Goal: Information Seeking & Learning: Learn about a topic

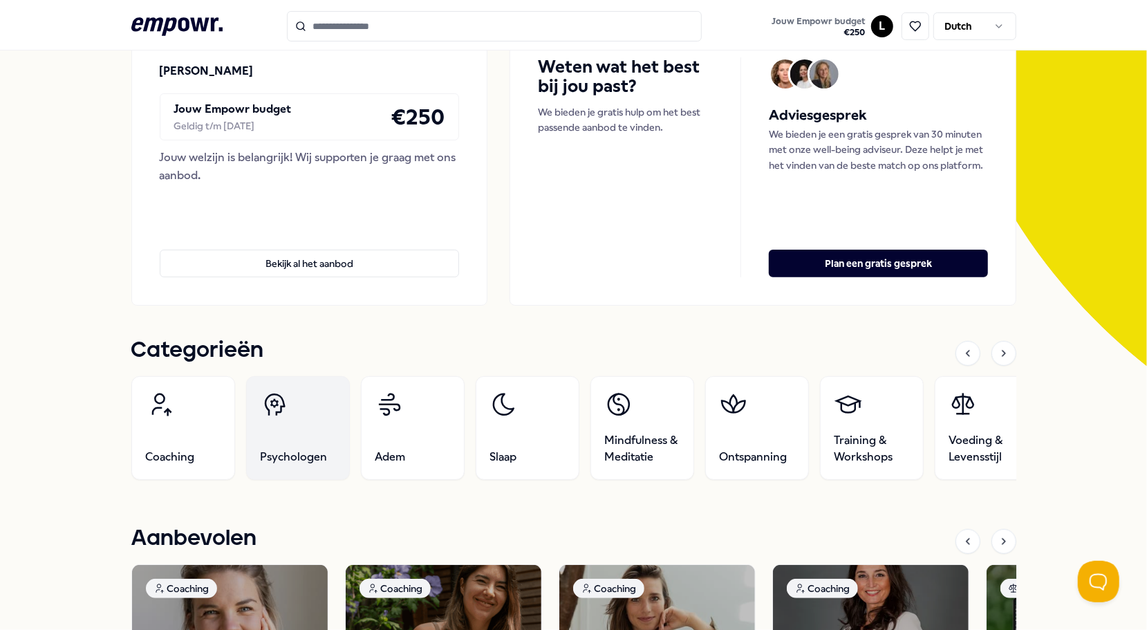
scroll to position [138, 0]
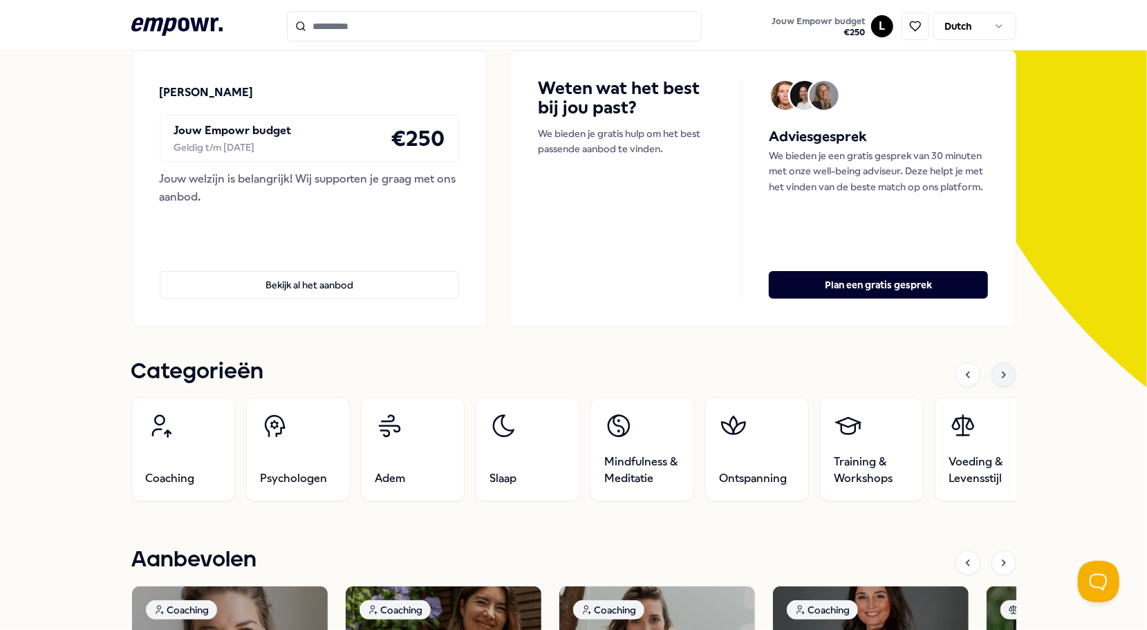
click at [998, 372] on icon at bounding box center [1003, 374] width 11 height 11
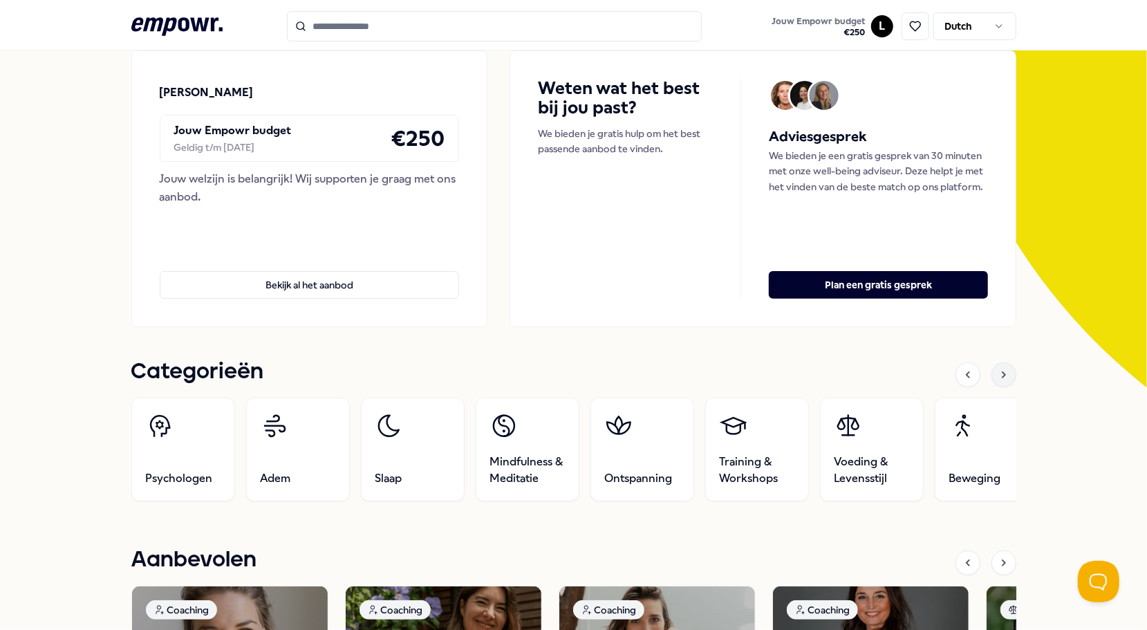
click at [998, 372] on icon at bounding box center [1003, 374] width 11 height 11
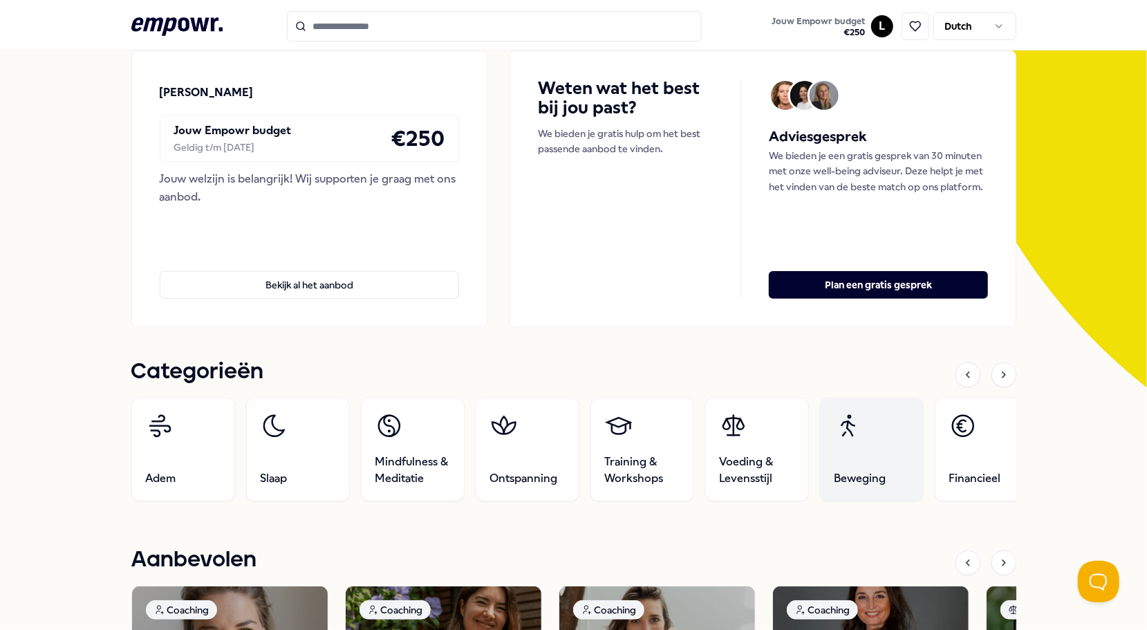
click at [850, 451] on link "Beweging" at bounding box center [871, 450] width 104 height 104
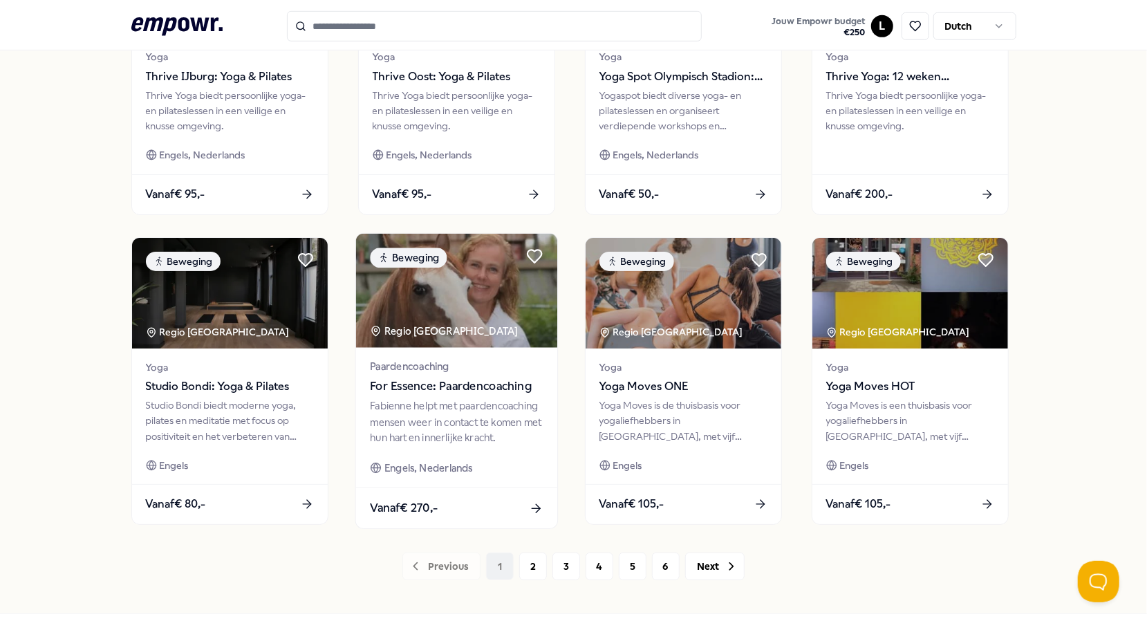
scroll to position [536, 0]
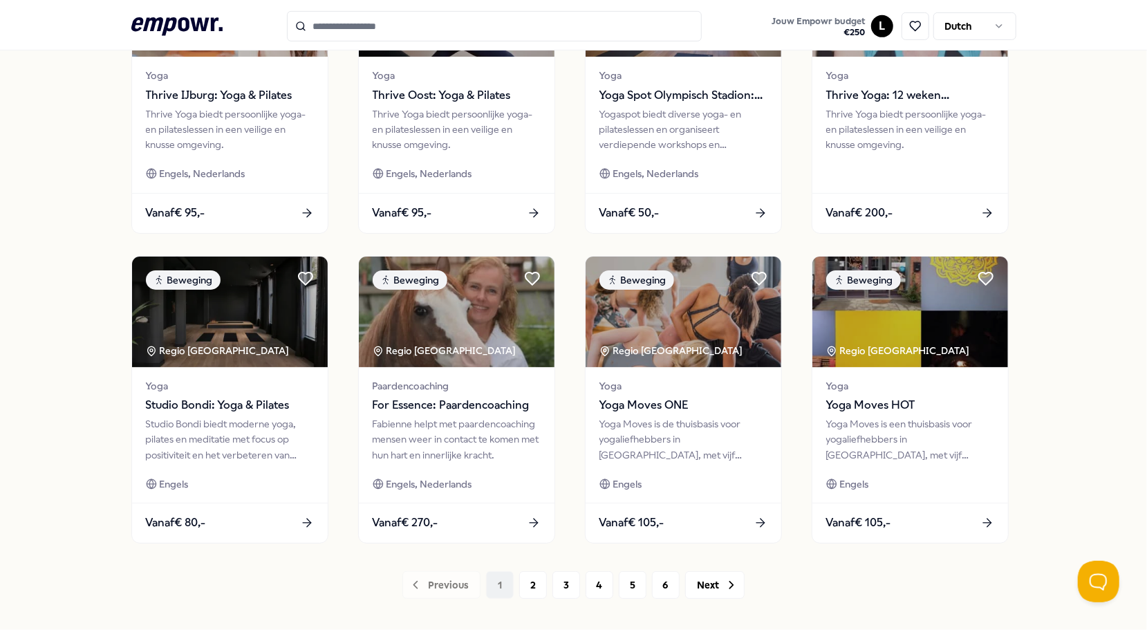
click at [512, 579] on div "Previous 1 2 3 4 5 6 Next" at bounding box center [573, 585] width 885 height 28
click at [519, 579] on button "2" at bounding box center [533, 585] width 28 height 28
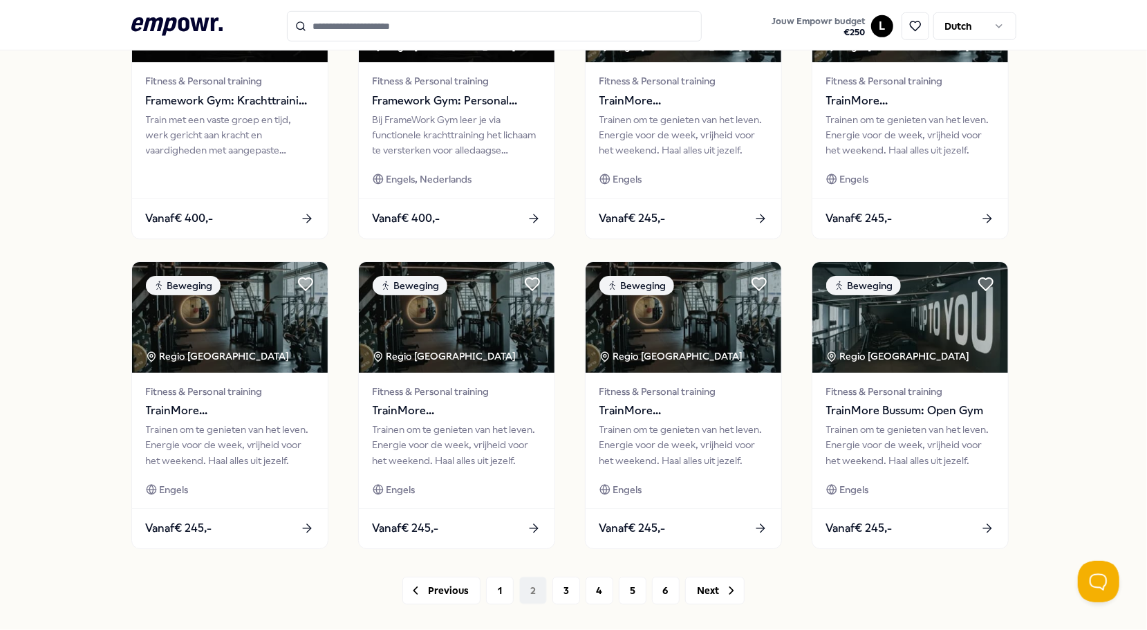
scroll to position [606, 0]
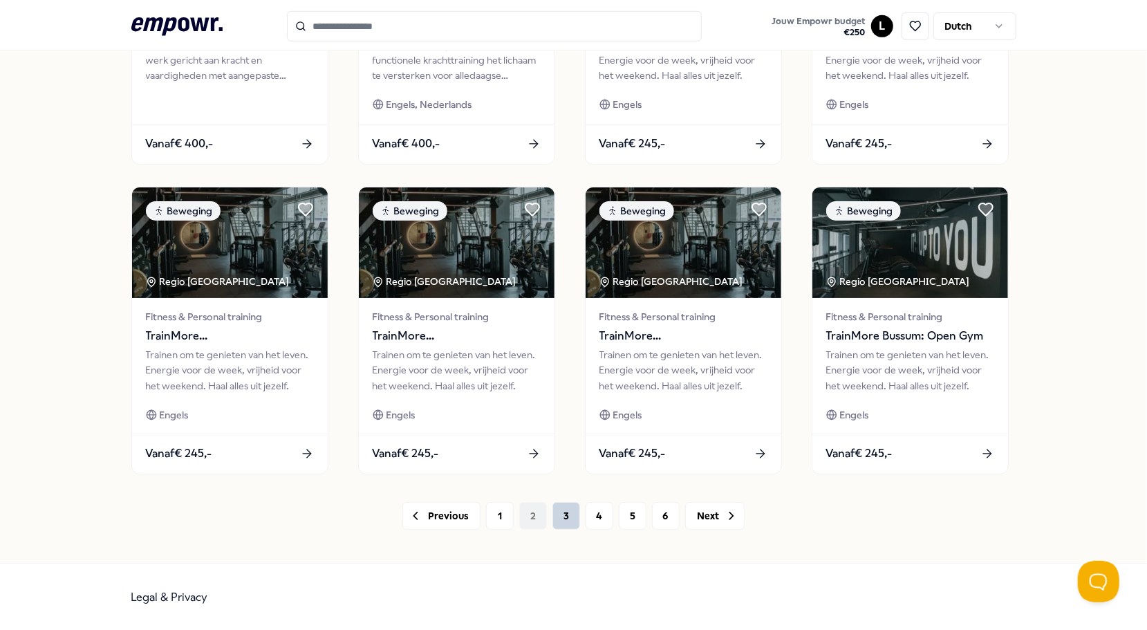
click at [556, 519] on button "3" at bounding box center [566, 516] width 28 height 28
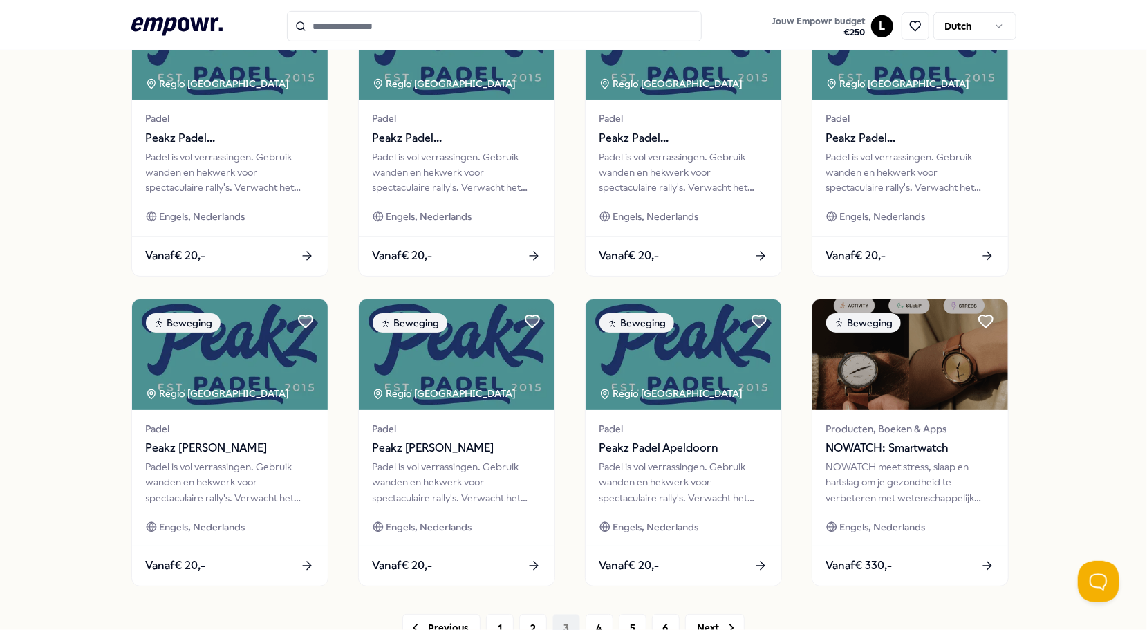
scroll to position [536, 0]
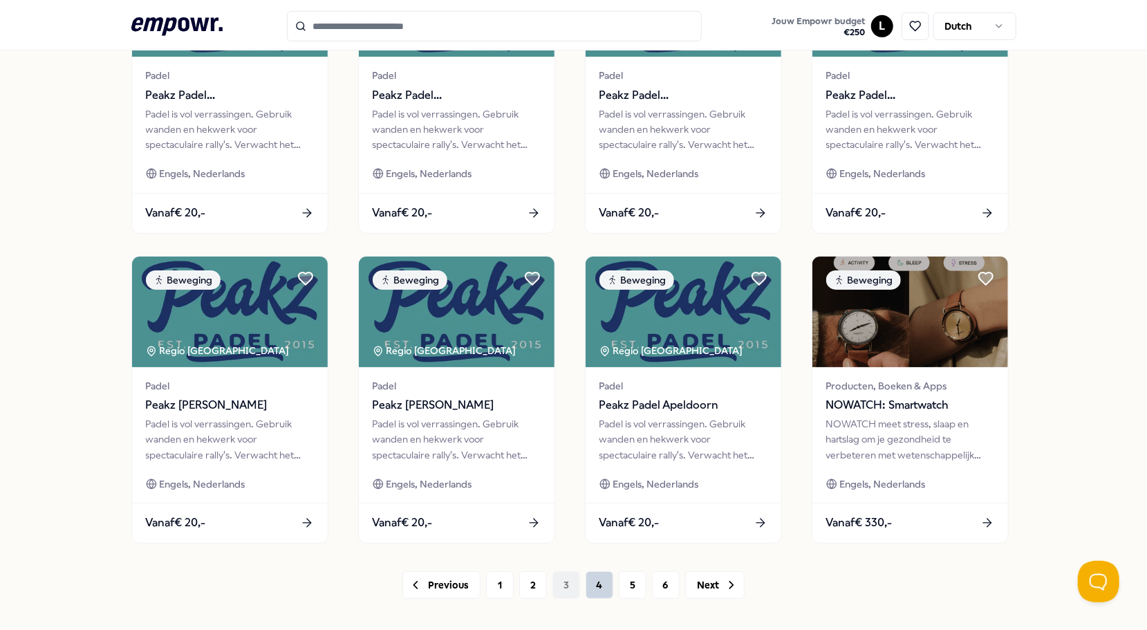
click at [586, 580] on button "4" at bounding box center [600, 585] width 28 height 28
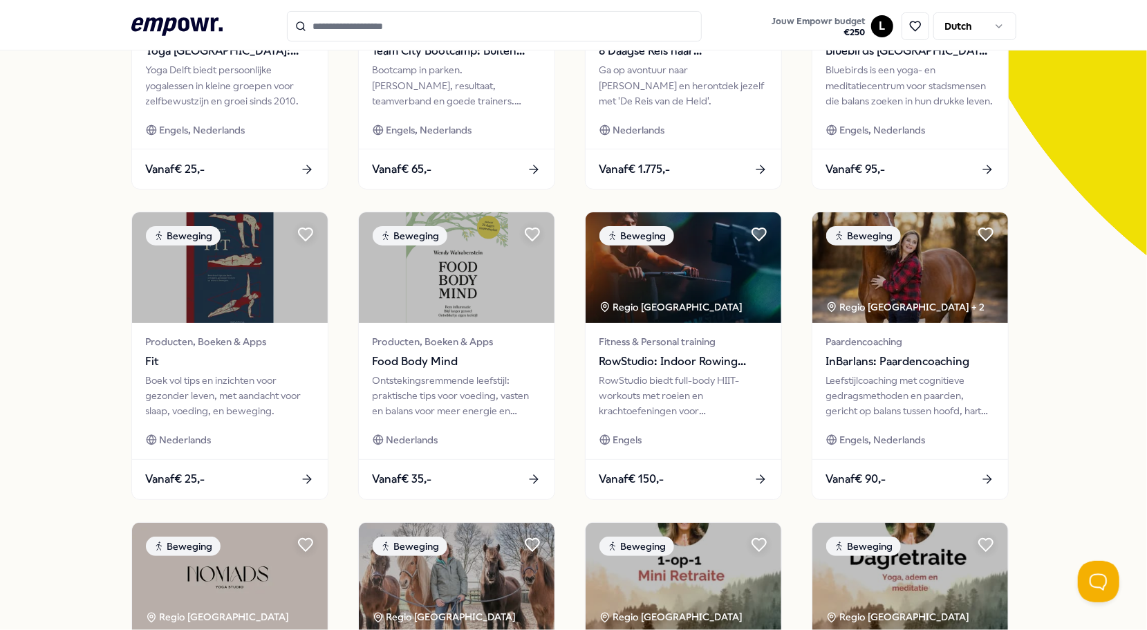
scroll to position [606, 0]
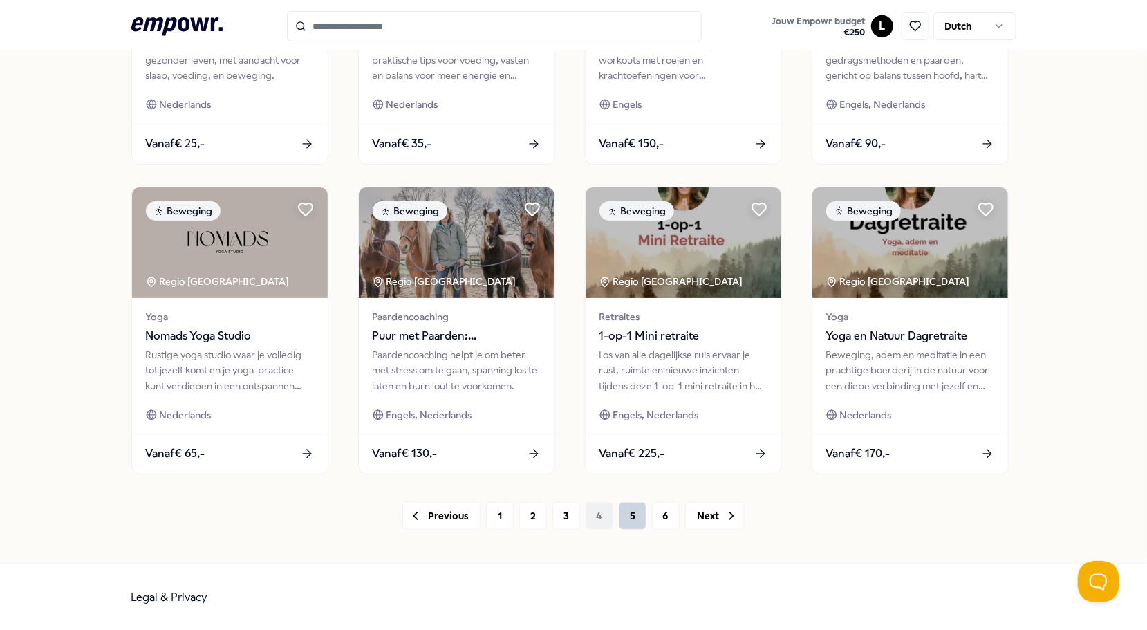
click at [627, 527] on button "5" at bounding box center [633, 516] width 28 height 28
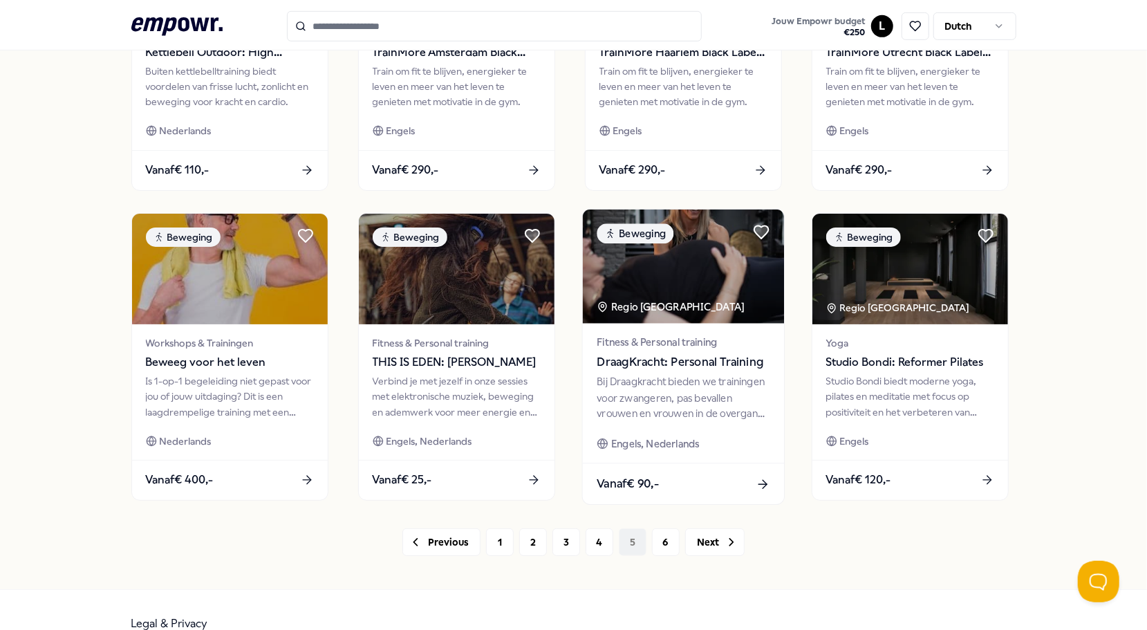
scroll to position [606, 0]
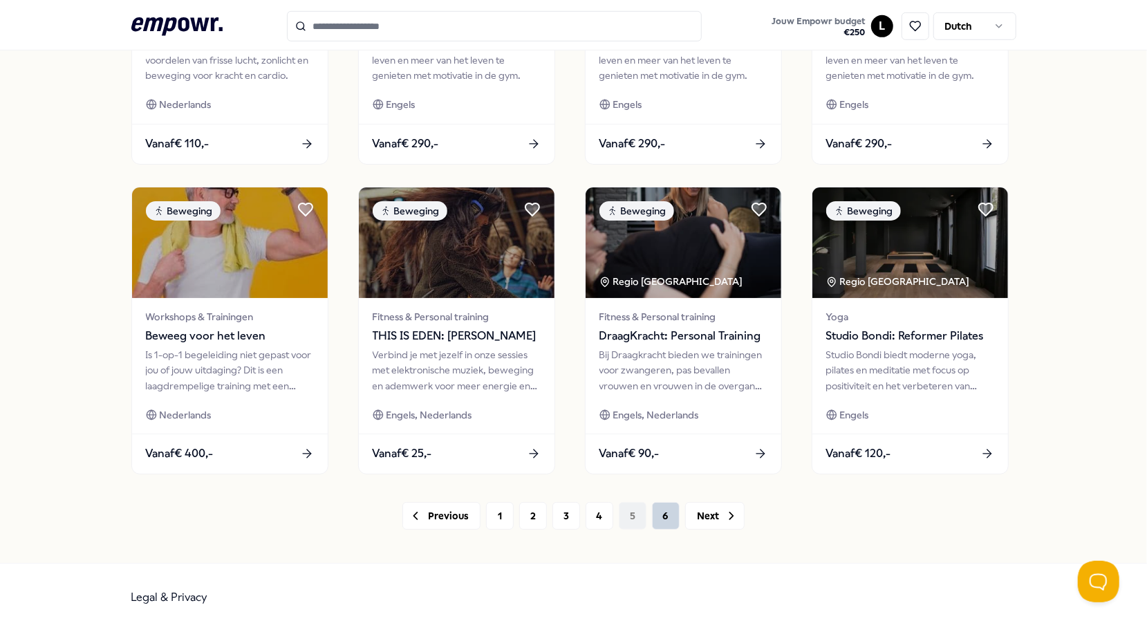
click at [660, 513] on button "6" at bounding box center [666, 516] width 28 height 28
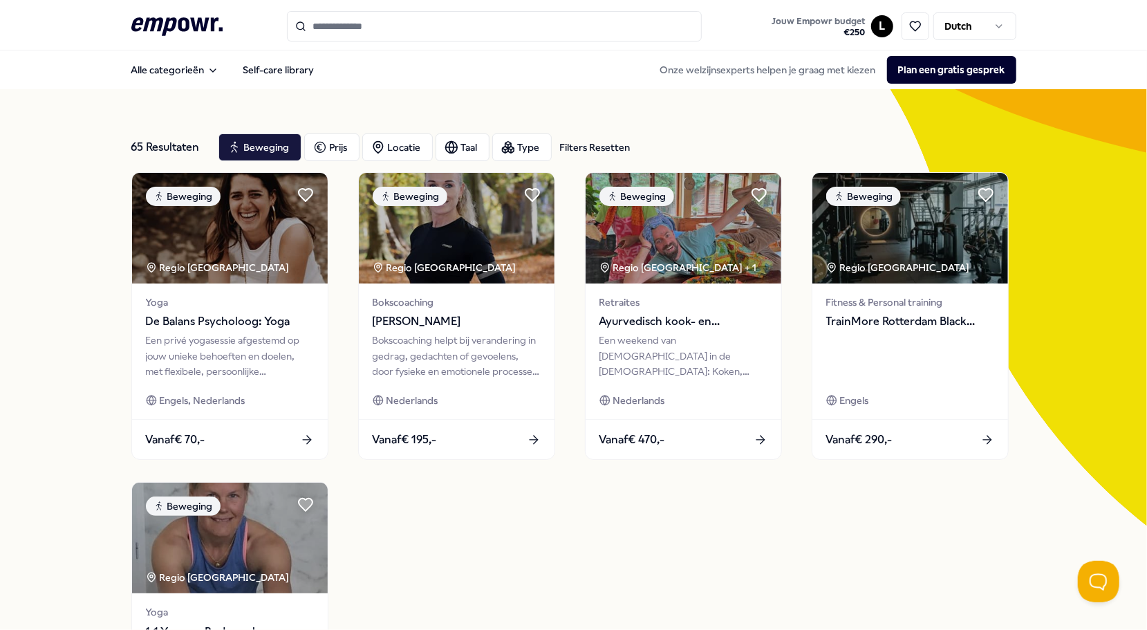
scroll to position [296, 0]
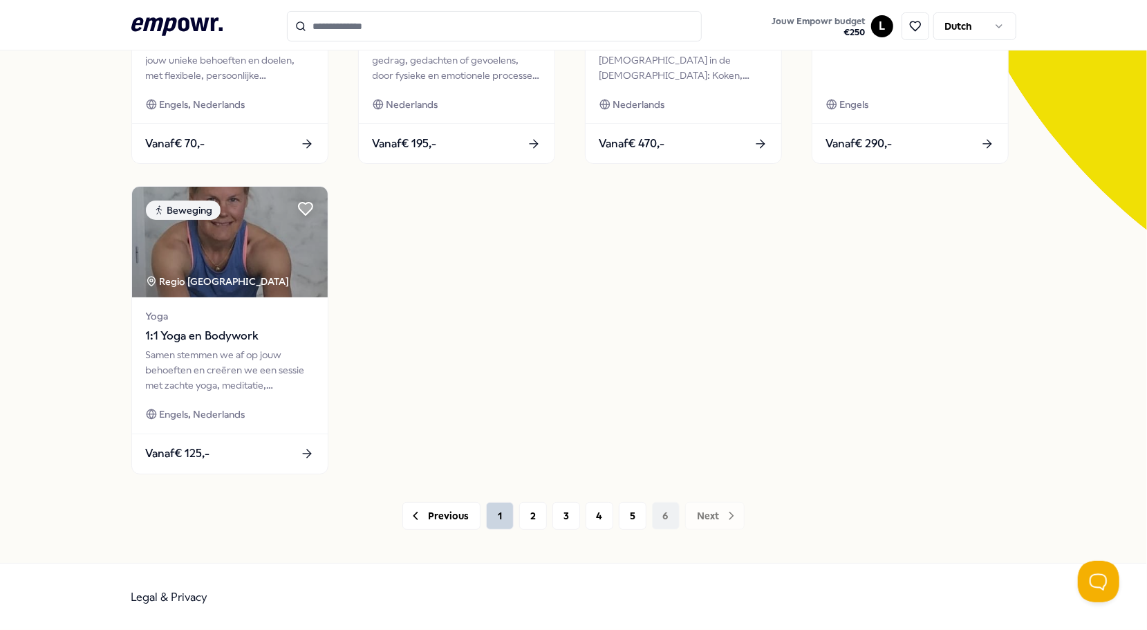
click at [486, 513] on button "1" at bounding box center [500, 516] width 28 height 28
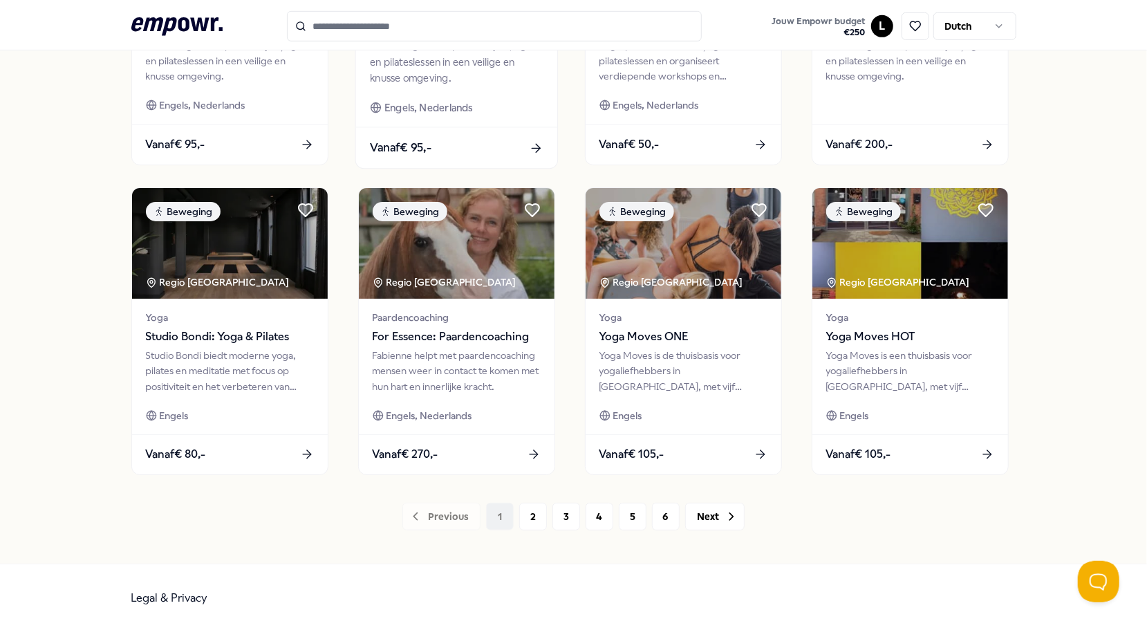
scroll to position [606, 0]
click at [525, 521] on button "2" at bounding box center [533, 516] width 28 height 28
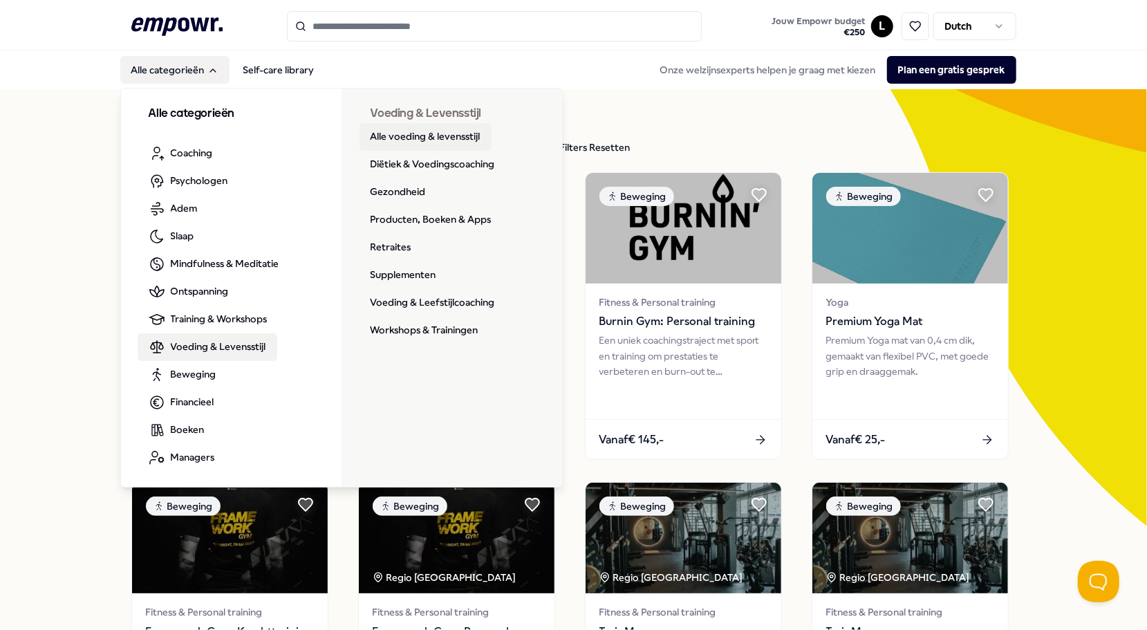
click at [415, 131] on link "Alle voeding & levensstijl" at bounding box center [426, 137] width 132 height 28
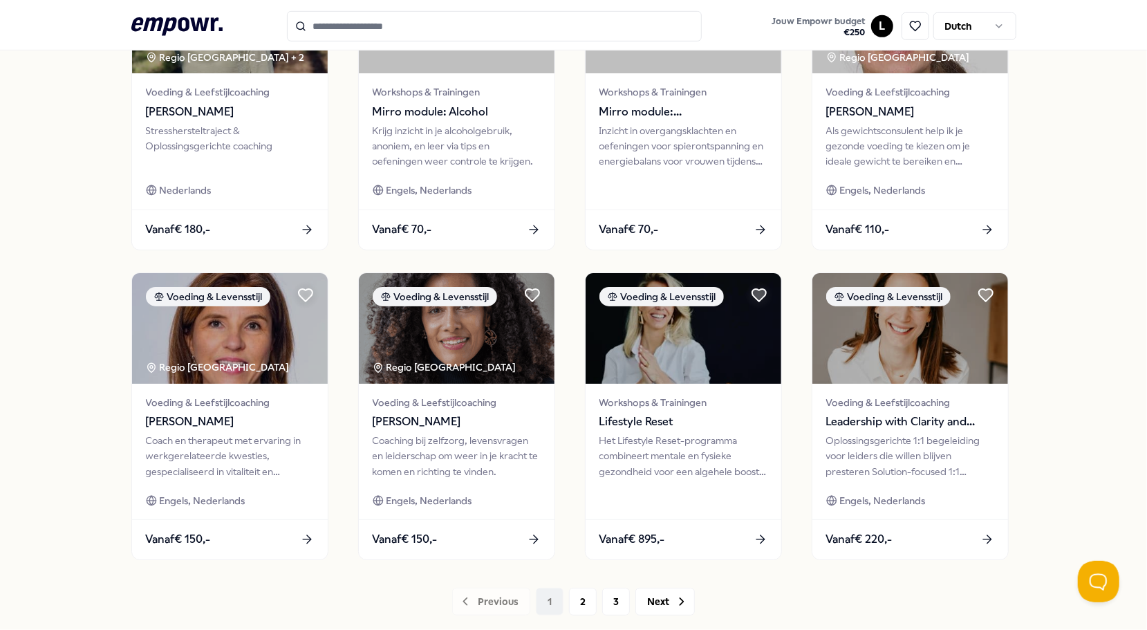
scroll to position [606, 0]
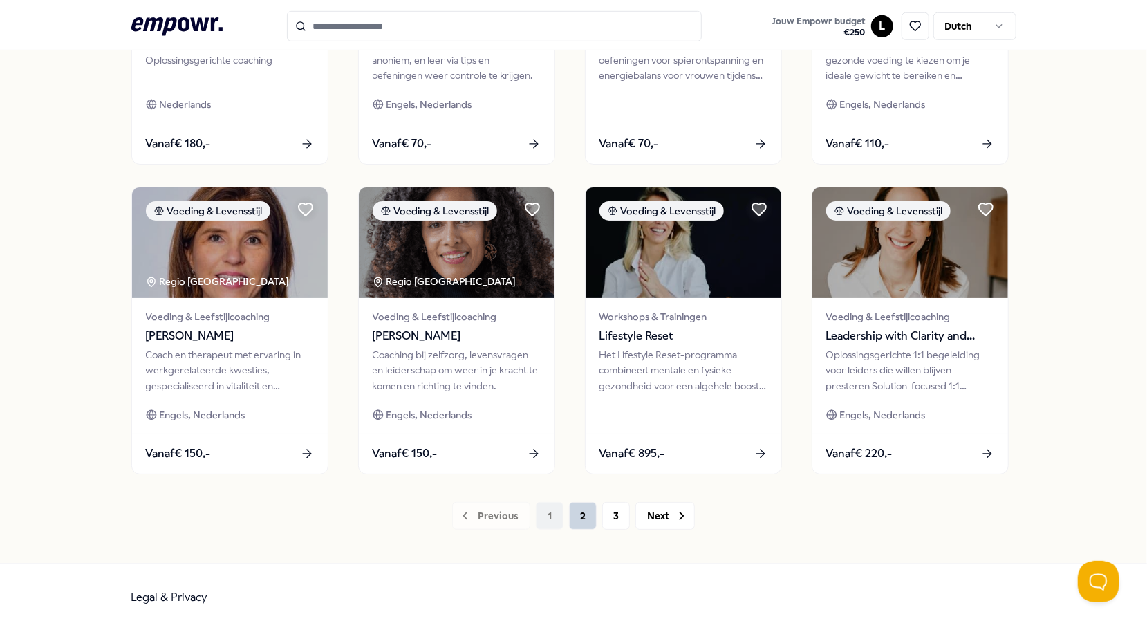
click at [573, 512] on button "2" at bounding box center [583, 516] width 28 height 28
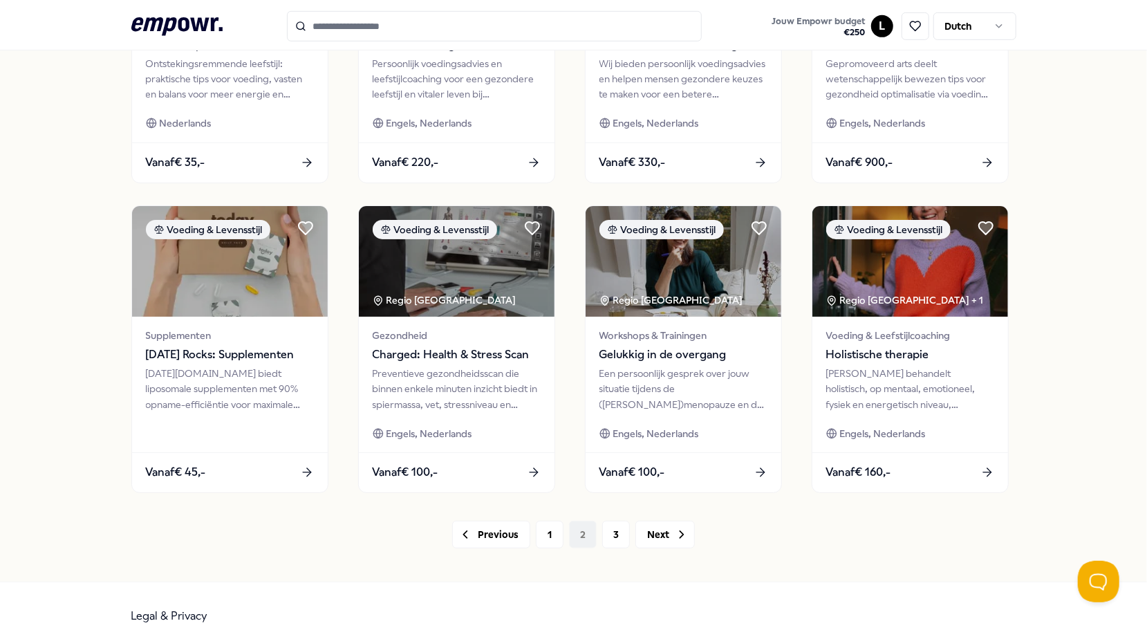
scroll to position [606, 0]
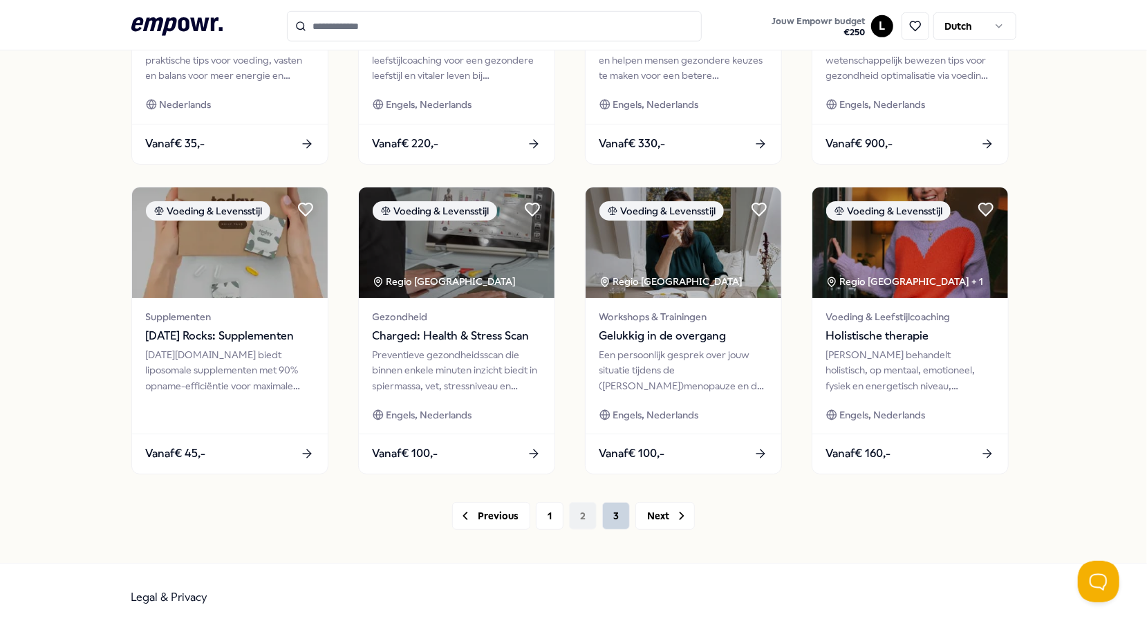
click at [602, 503] on button "3" at bounding box center [616, 516] width 28 height 28
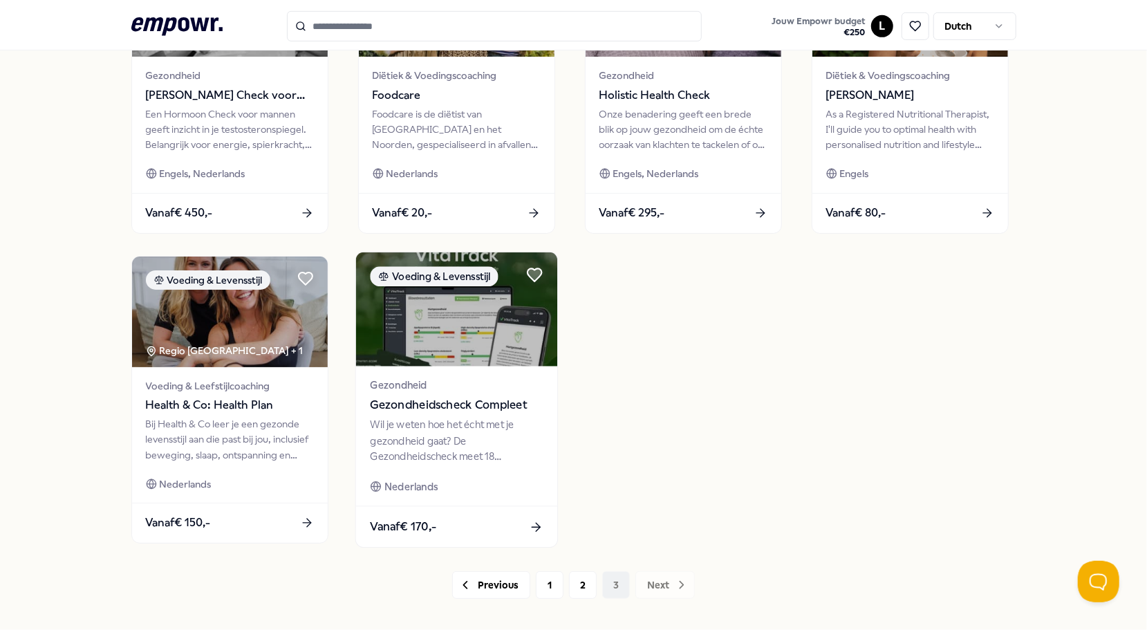
scroll to position [467, 0]
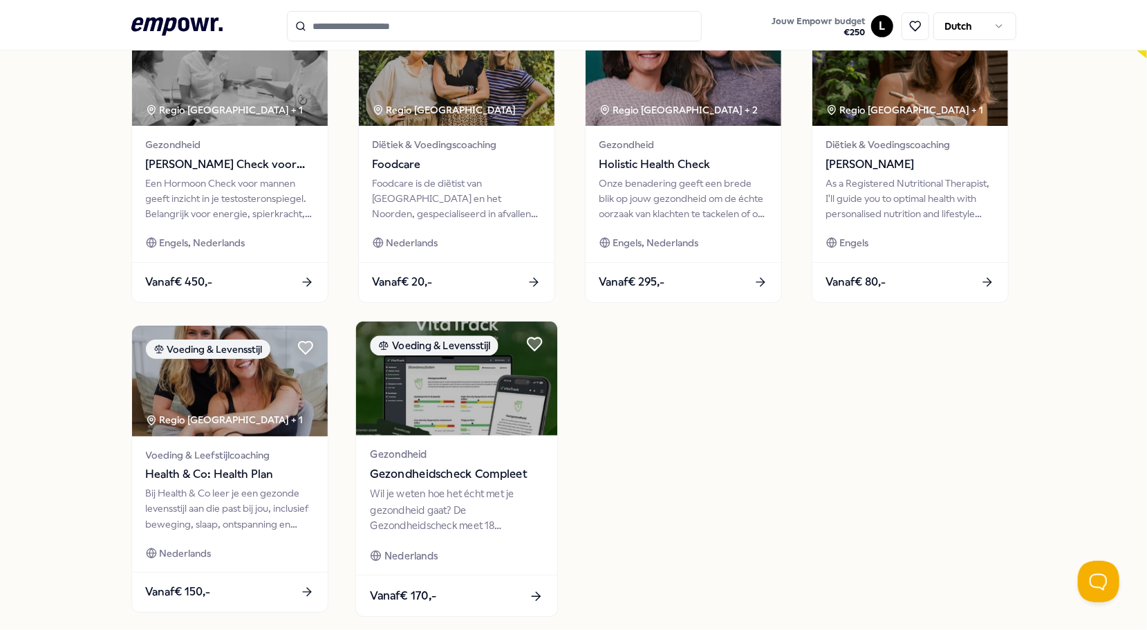
click at [521, 442] on div "Gezondheid Gezondheidscheck Compleet Wil je weten hoe het écht met je gezondhei…" at bounding box center [455, 505] width 201 height 140
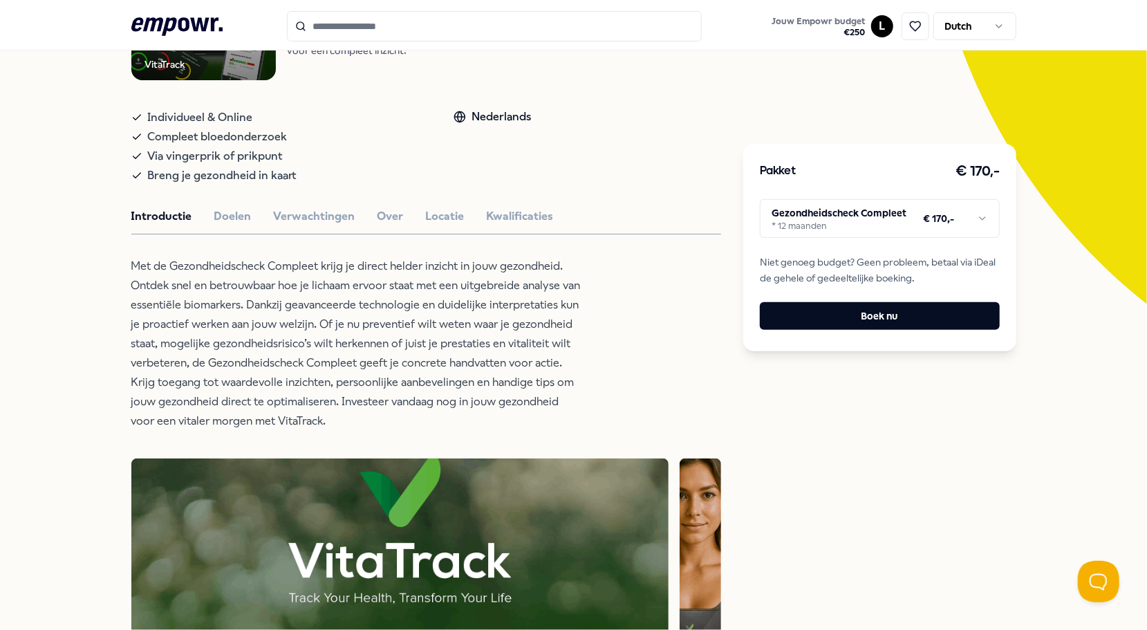
scroll to position [158, 0]
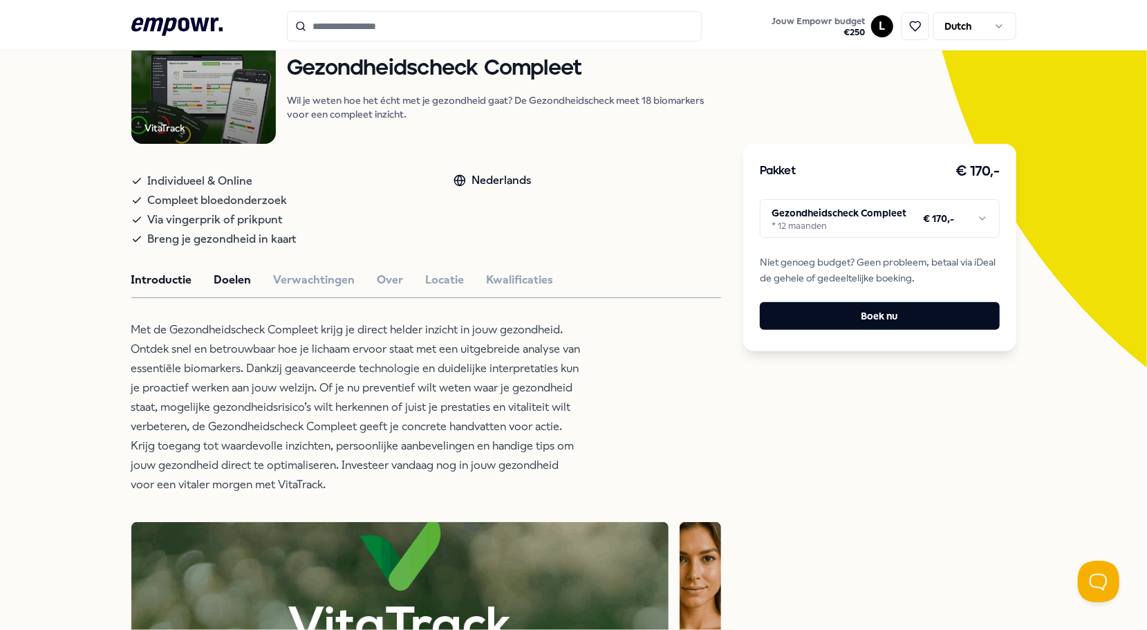
click at [240, 285] on button "Doelen" at bounding box center [232, 280] width 37 height 18
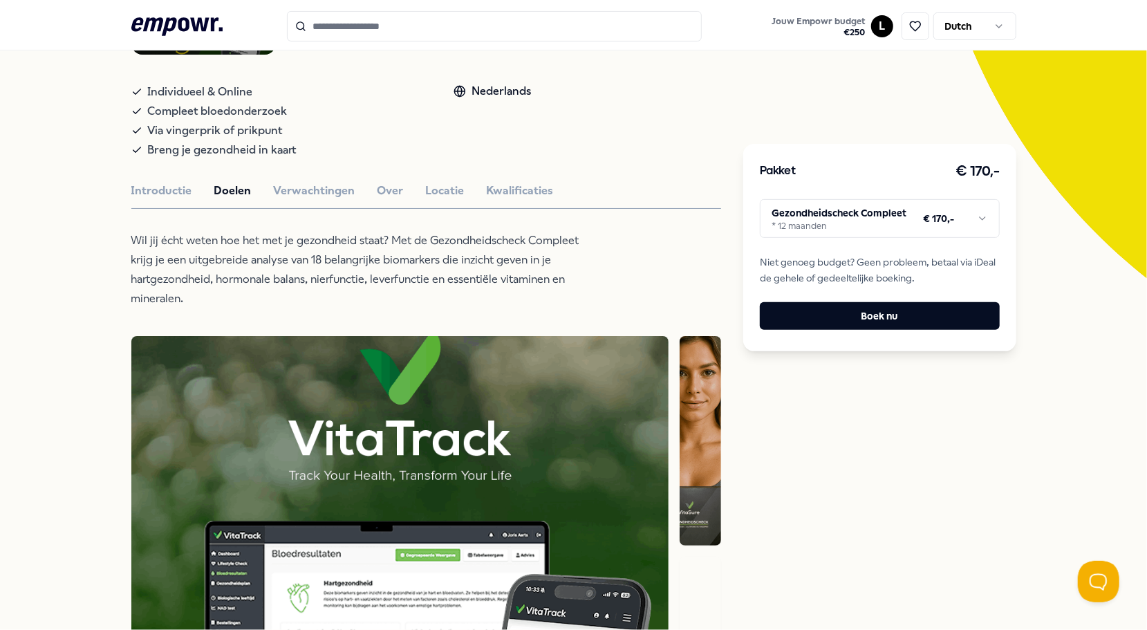
scroll to position [297, 0]
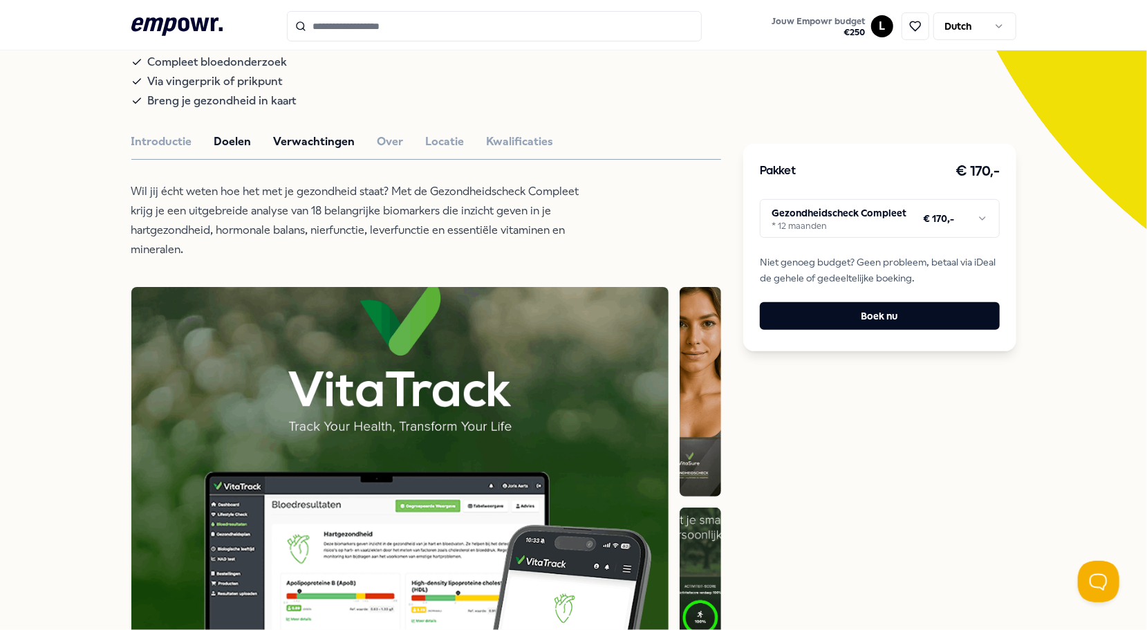
click at [314, 149] on button "Verwachtingen" at bounding box center [315, 142] width 82 height 18
click at [357, 142] on div "Introductie Doelen Verwachtingen Over Locatie Kwalificaties" at bounding box center [426, 142] width 590 height 18
click at [377, 140] on button "Over" at bounding box center [390, 142] width 26 height 18
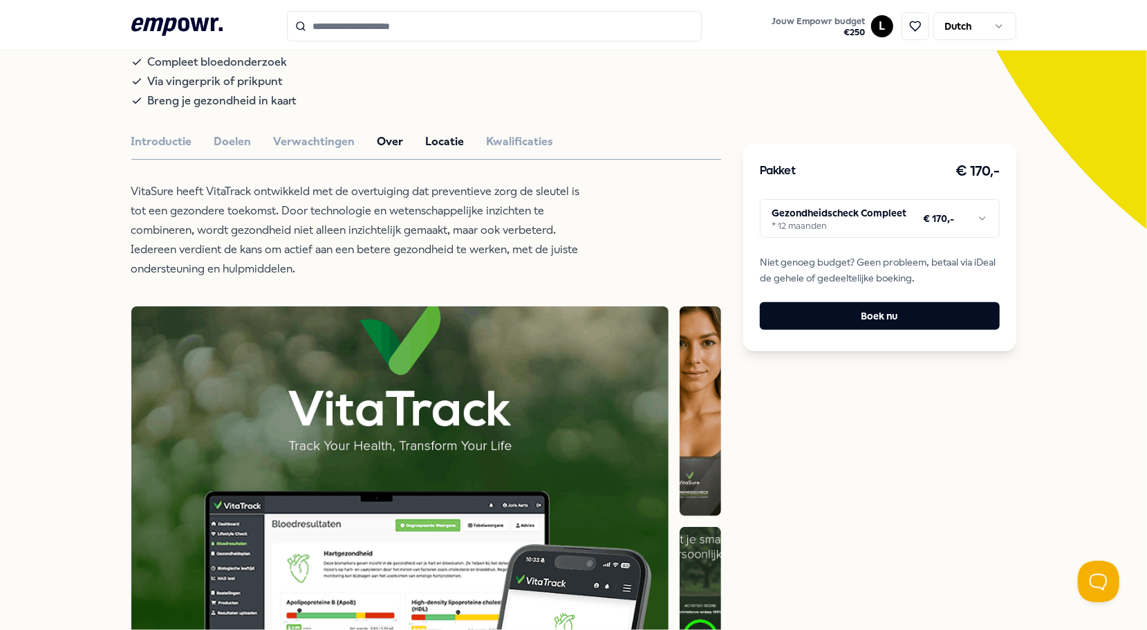
click at [433, 140] on button "Locatie" at bounding box center [445, 142] width 39 height 18
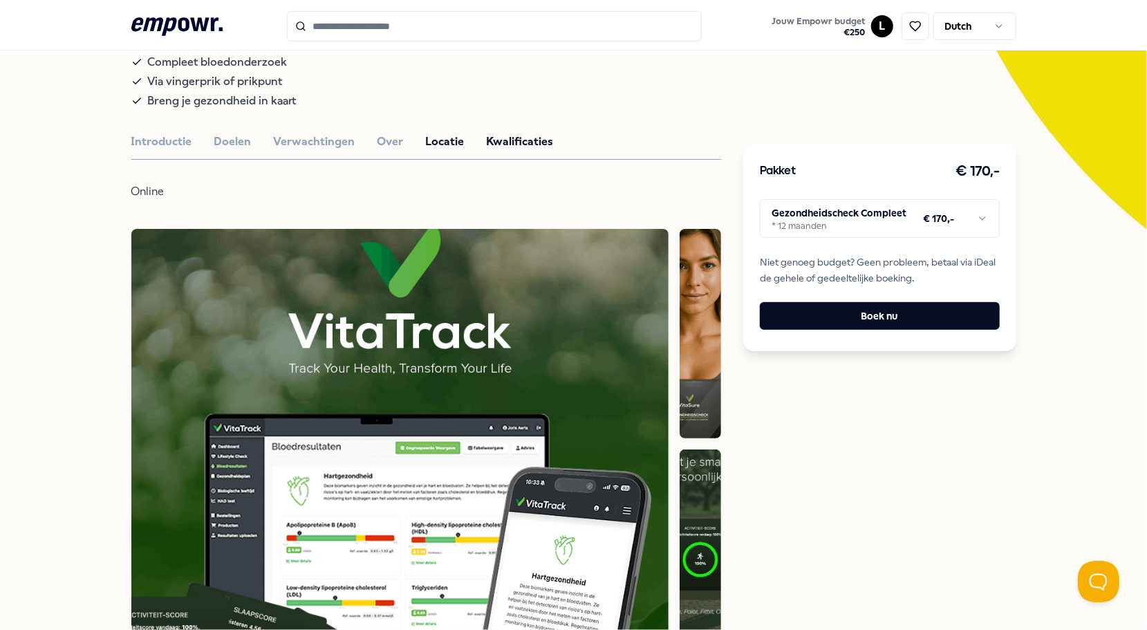
click at [492, 137] on button "Kwalificaties" at bounding box center [520, 142] width 67 height 18
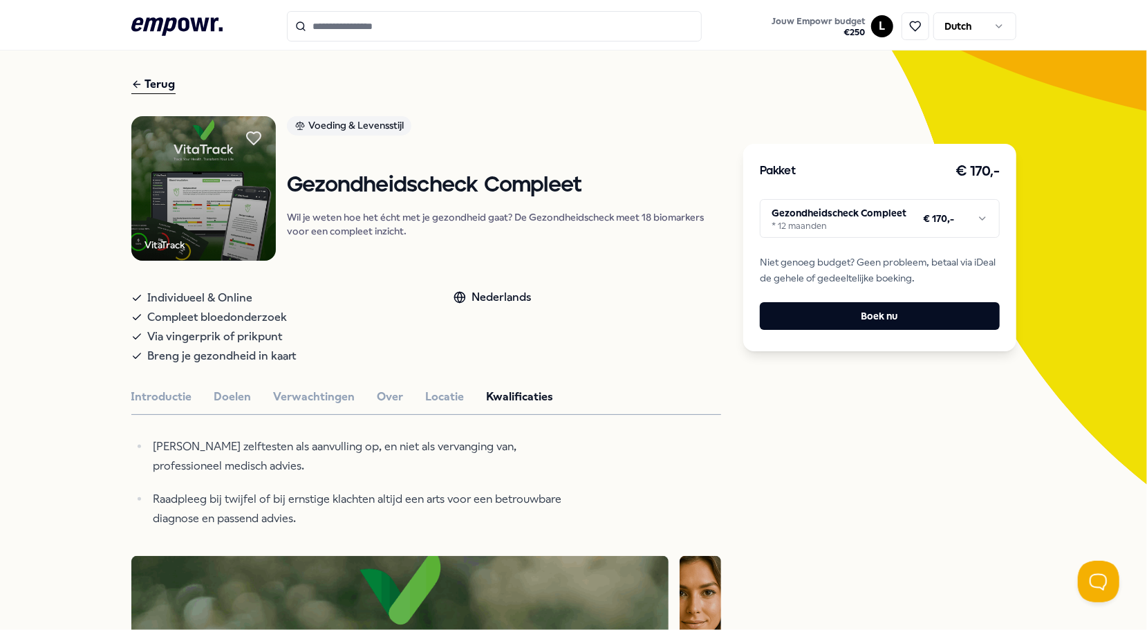
scroll to position [20, 0]
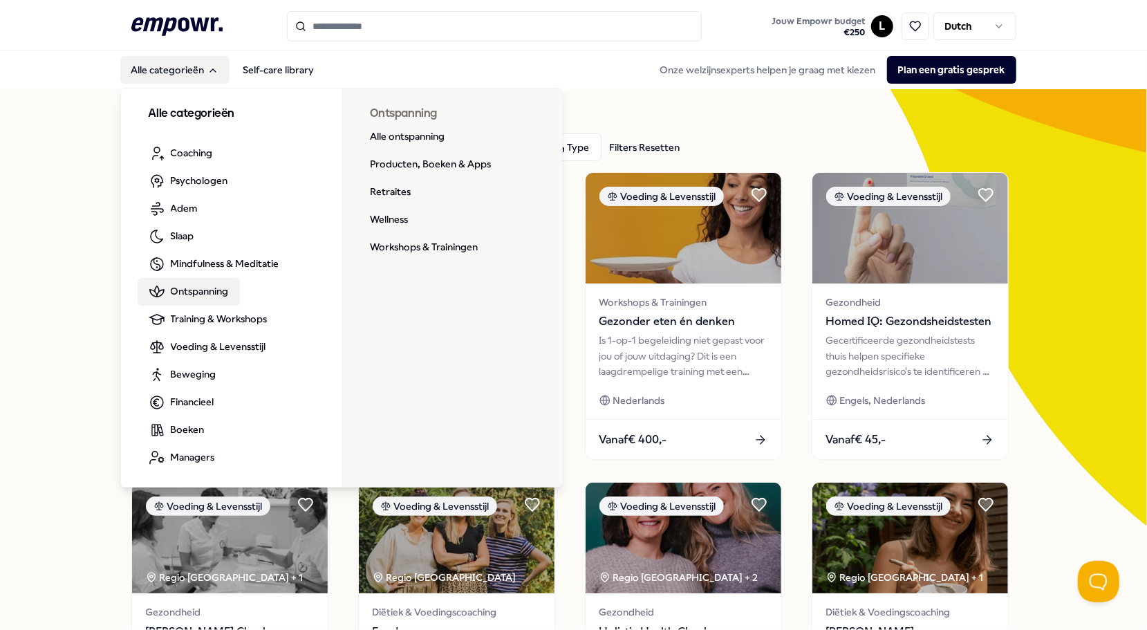
click at [185, 304] on link "Ontspanning" at bounding box center [189, 292] width 102 height 28
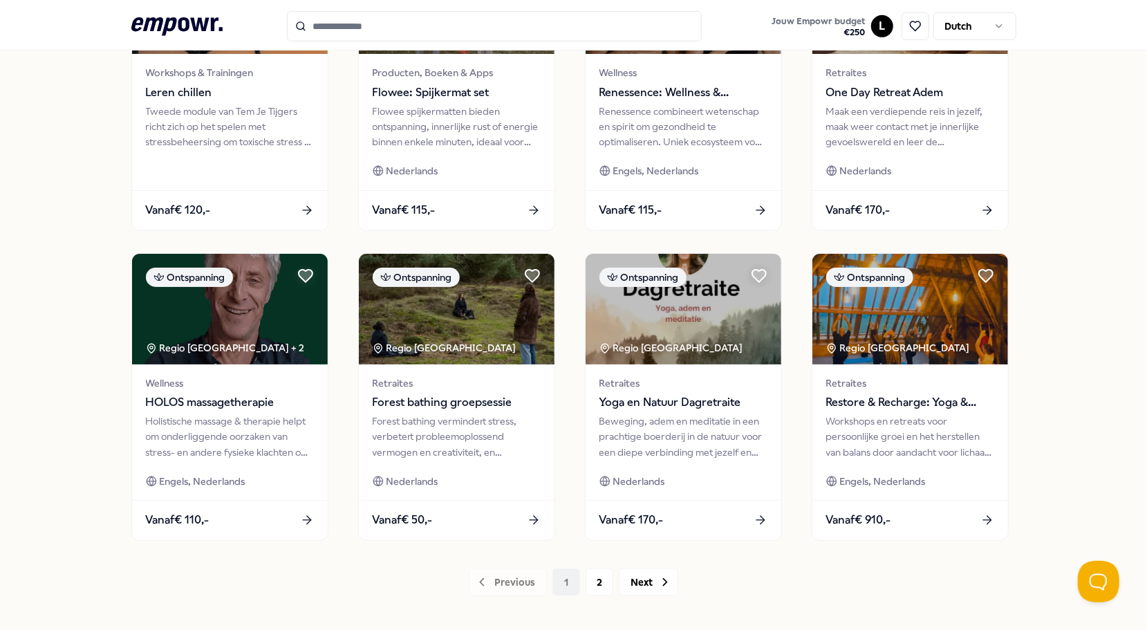
scroll to position [606, 0]
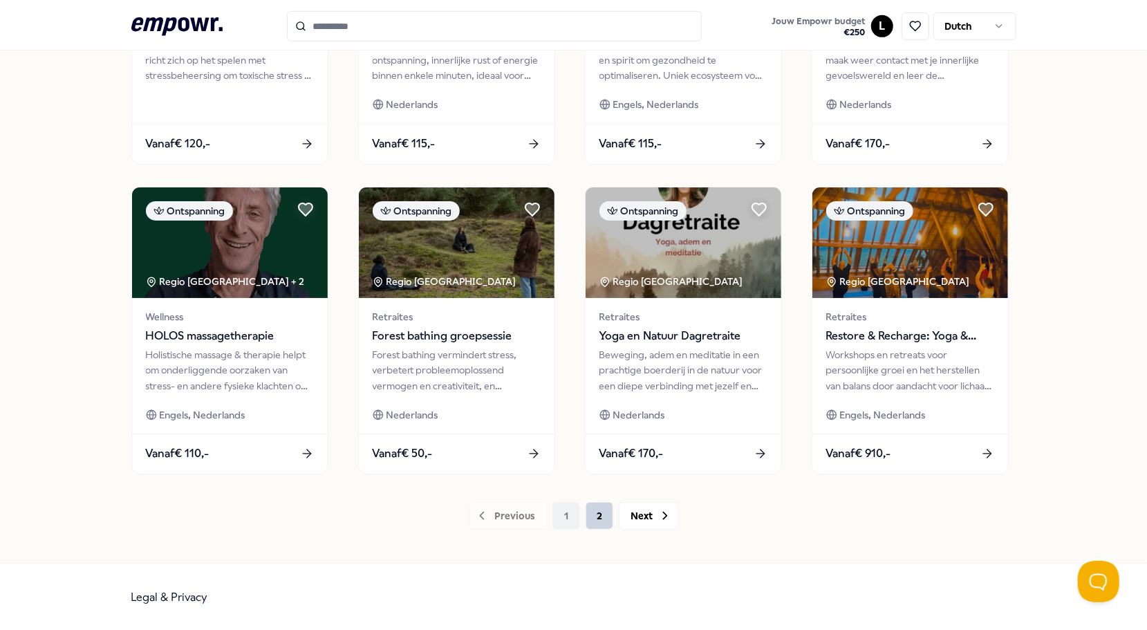
click at [590, 517] on button "2" at bounding box center [600, 516] width 28 height 28
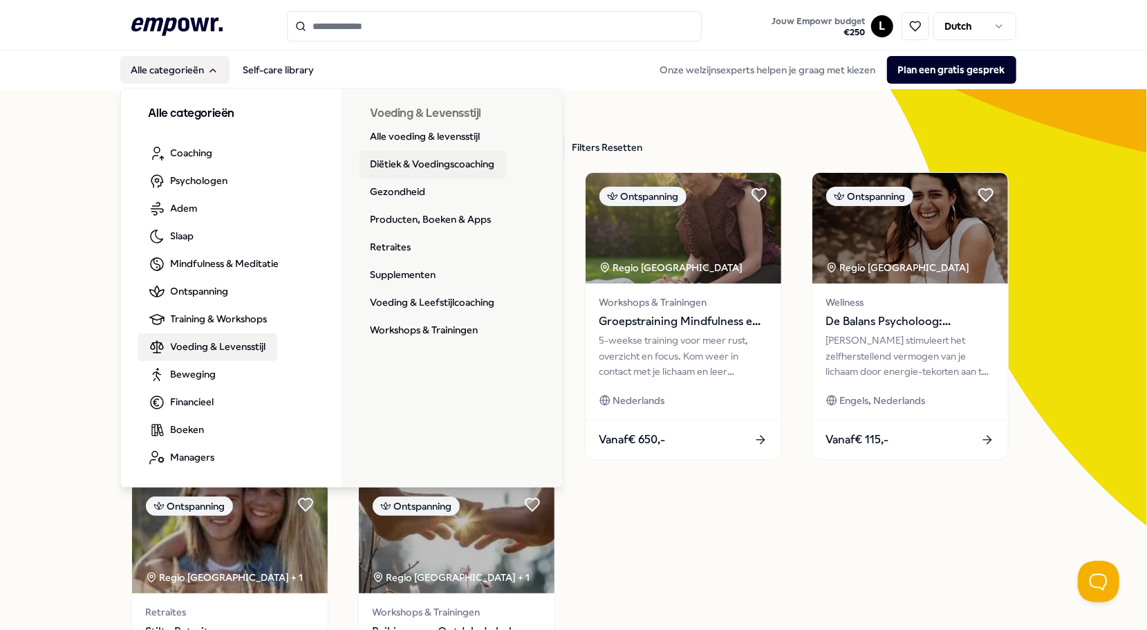
click at [391, 176] on link "Diëtiek & Voedingscoaching" at bounding box center [433, 165] width 147 height 28
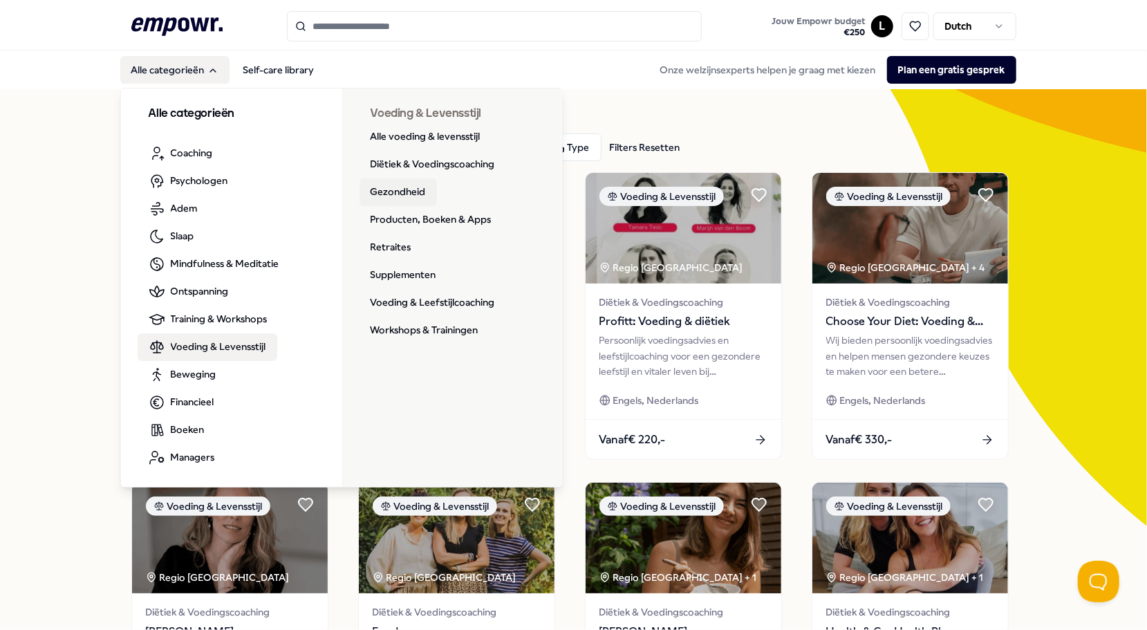
click at [386, 196] on link "Gezondheid" at bounding box center [398, 192] width 77 height 28
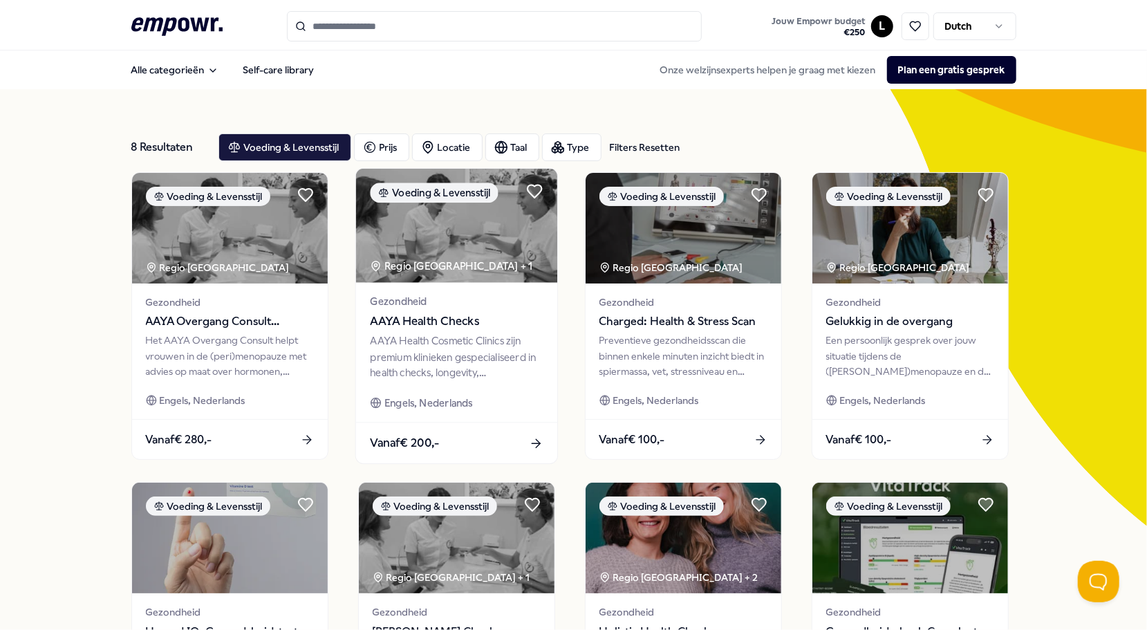
click at [484, 353] on div "AAYA Health Cosmetic Clinics zijn premium klinieken gespecialiseerd in health c…" at bounding box center [456, 357] width 173 height 48
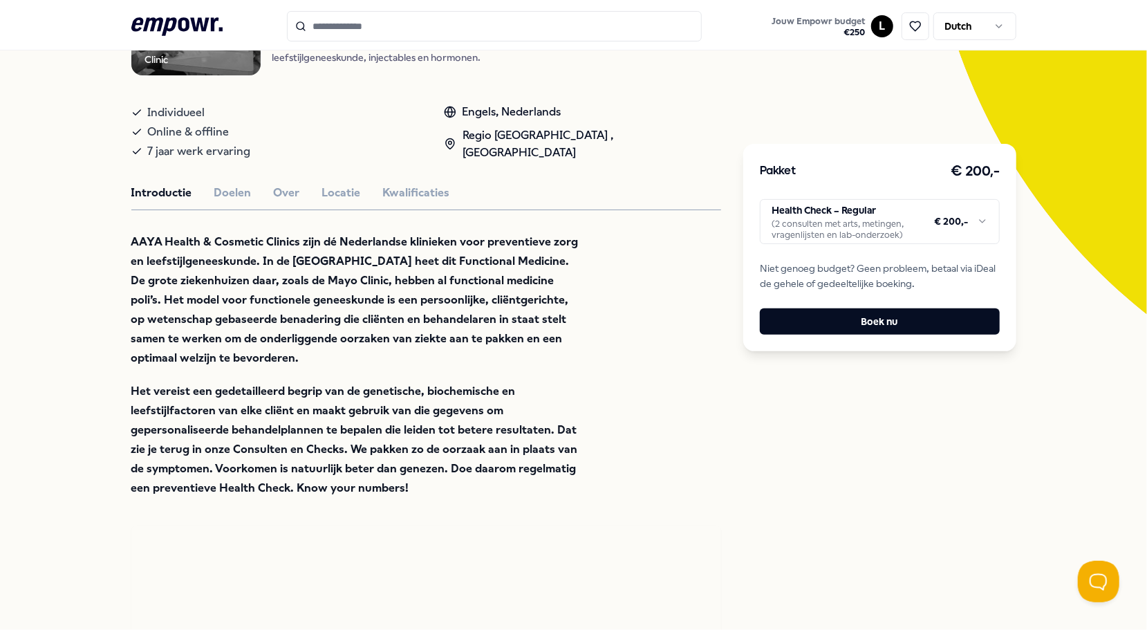
scroll to position [138, 0]
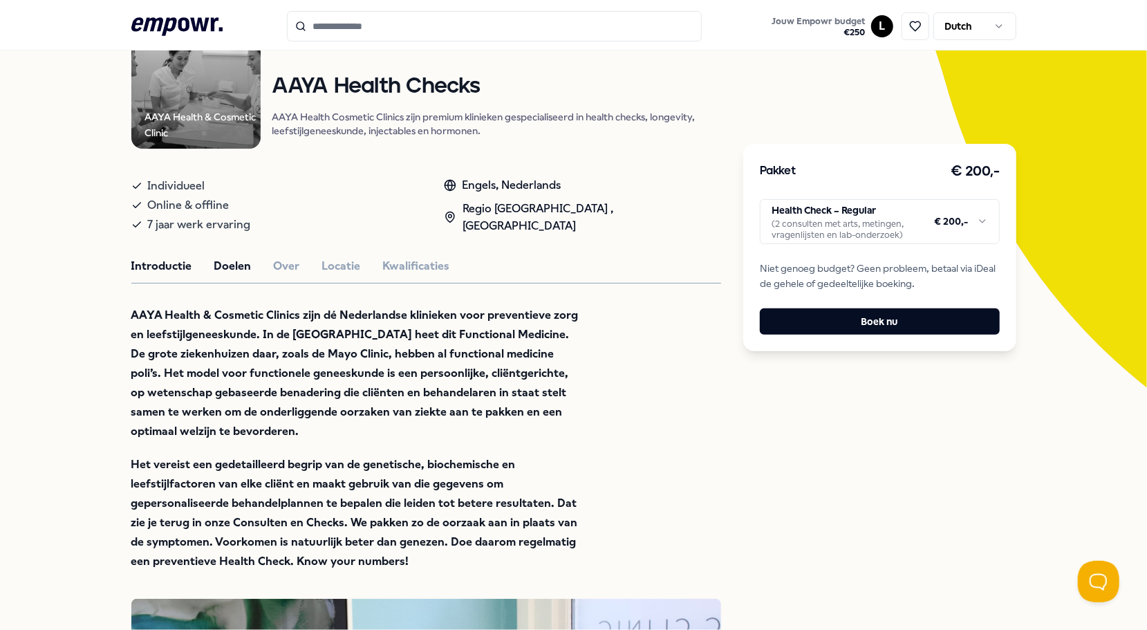
click at [221, 261] on button "Doelen" at bounding box center [232, 266] width 37 height 18
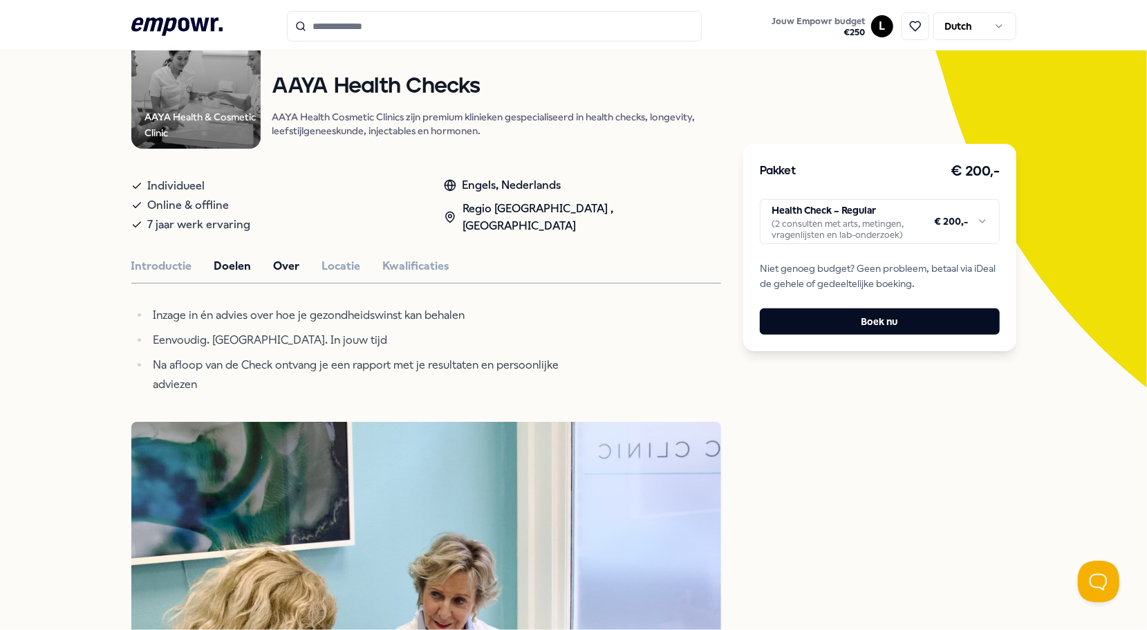
click at [274, 257] on button "Over" at bounding box center [287, 266] width 26 height 18
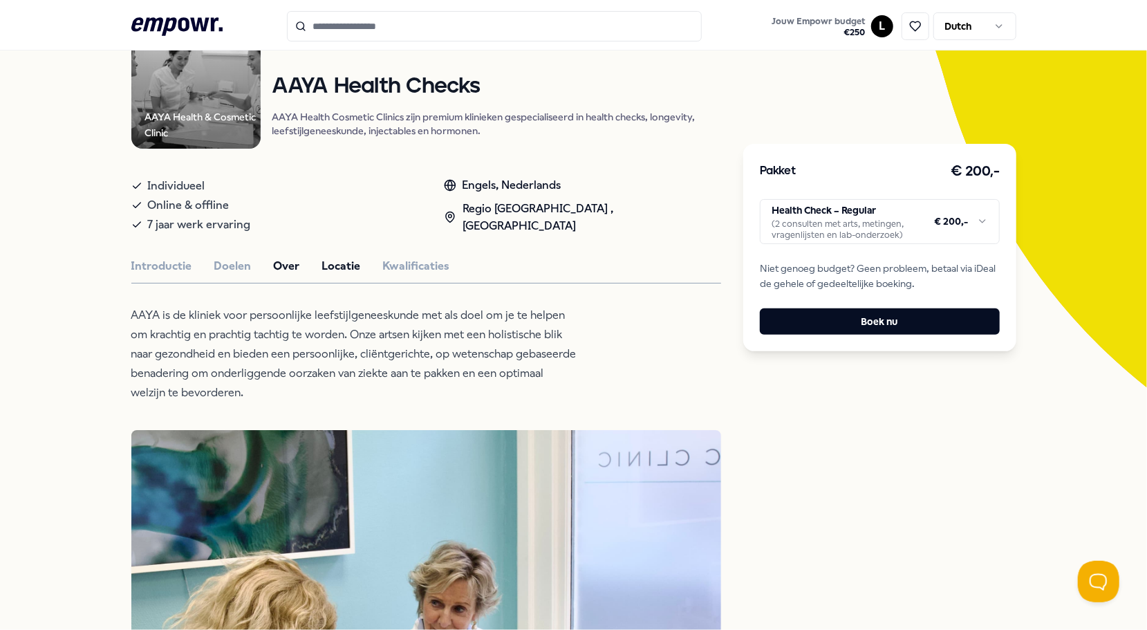
click at [325, 265] on button "Locatie" at bounding box center [341, 266] width 39 height 18
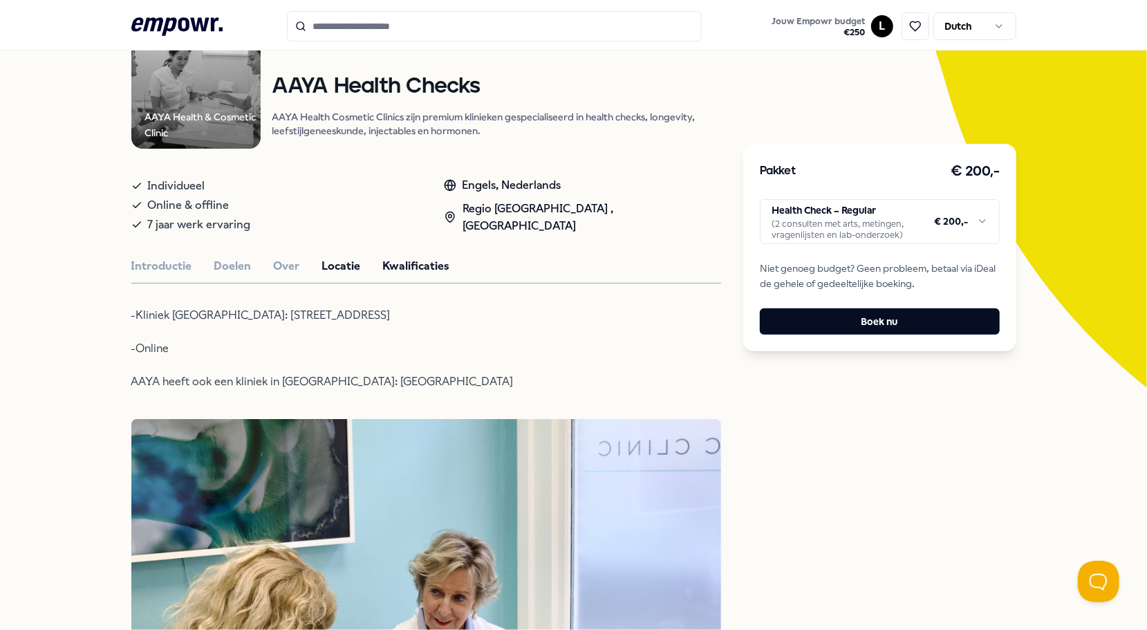
click at [395, 265] on button "Kwalificaties" at bounding box center [416, 266] width 67 height 18
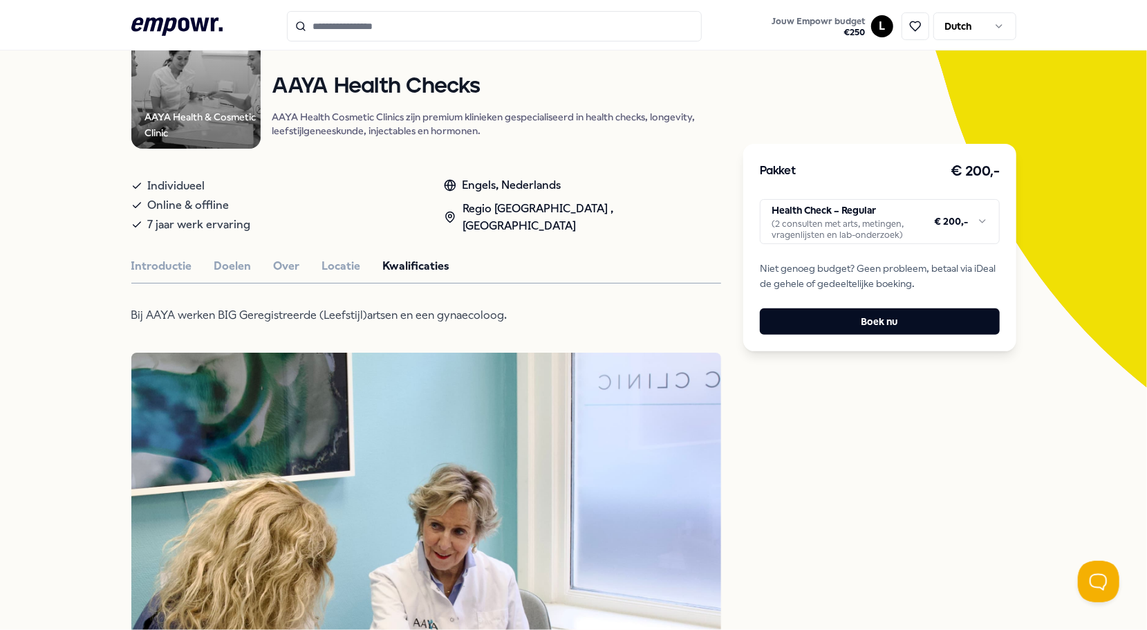
click at [308, 263] on div "Introductie Doelen Over Locatie Kwalificaties" at bounding box center [426, 266] width 590 height 18
click at [279, 264] on button "Over" at bounding box center [287, 266] width 26 height 18
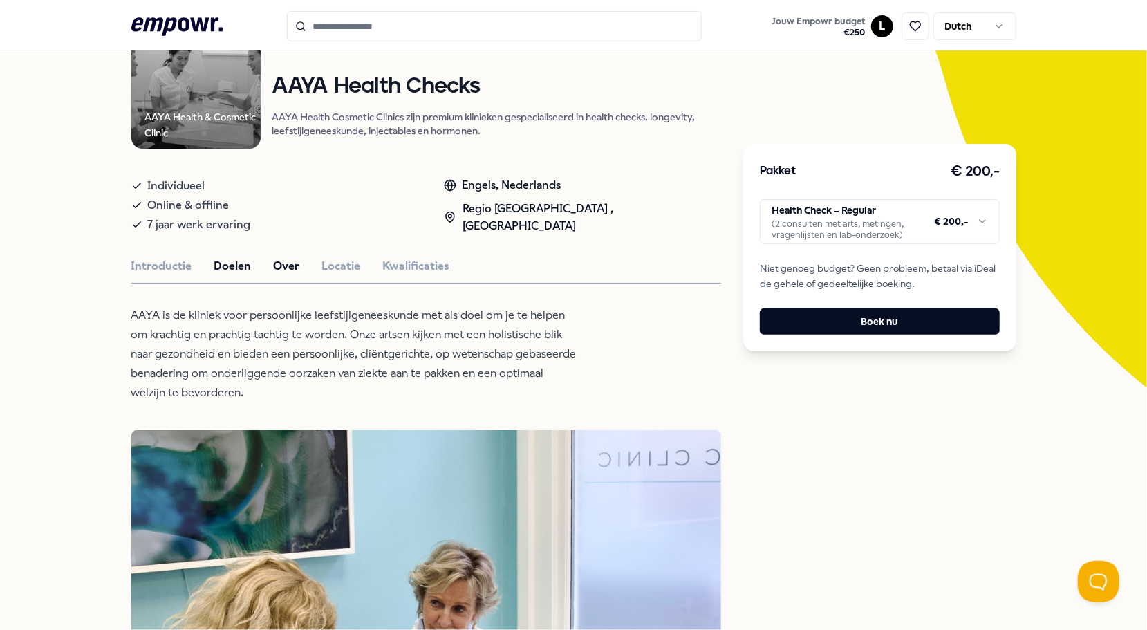
click at [218, 264] on button "Doelen" at bounding box center [232, 266] width 37 height 18
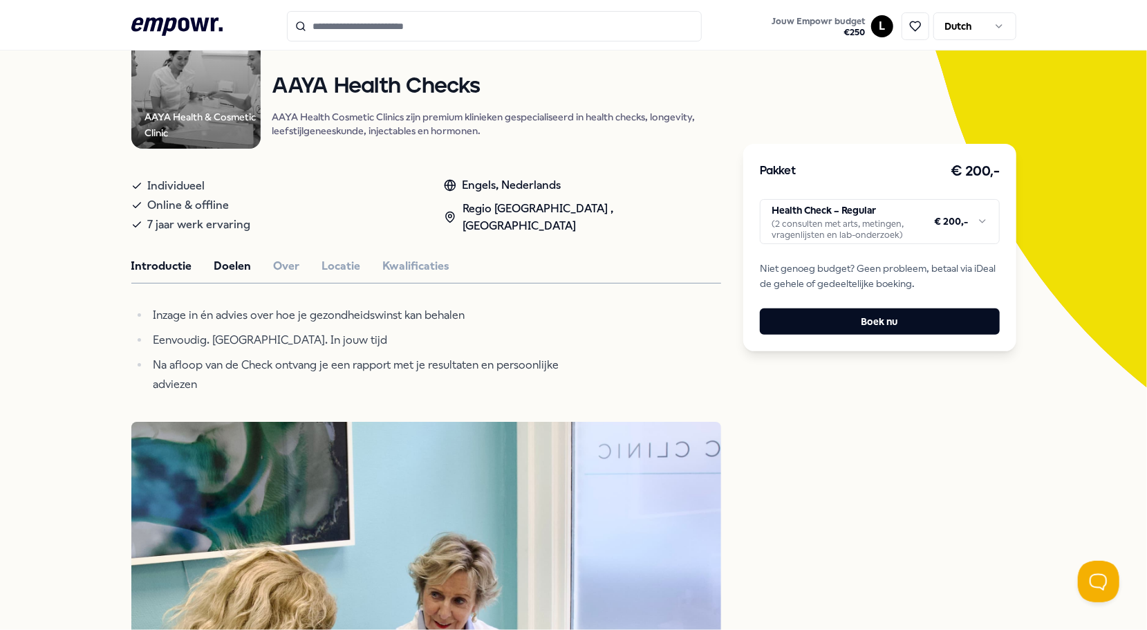
click at [136, 260] on button "Introductie" at bounding box center [161, 266] width 61 height 18
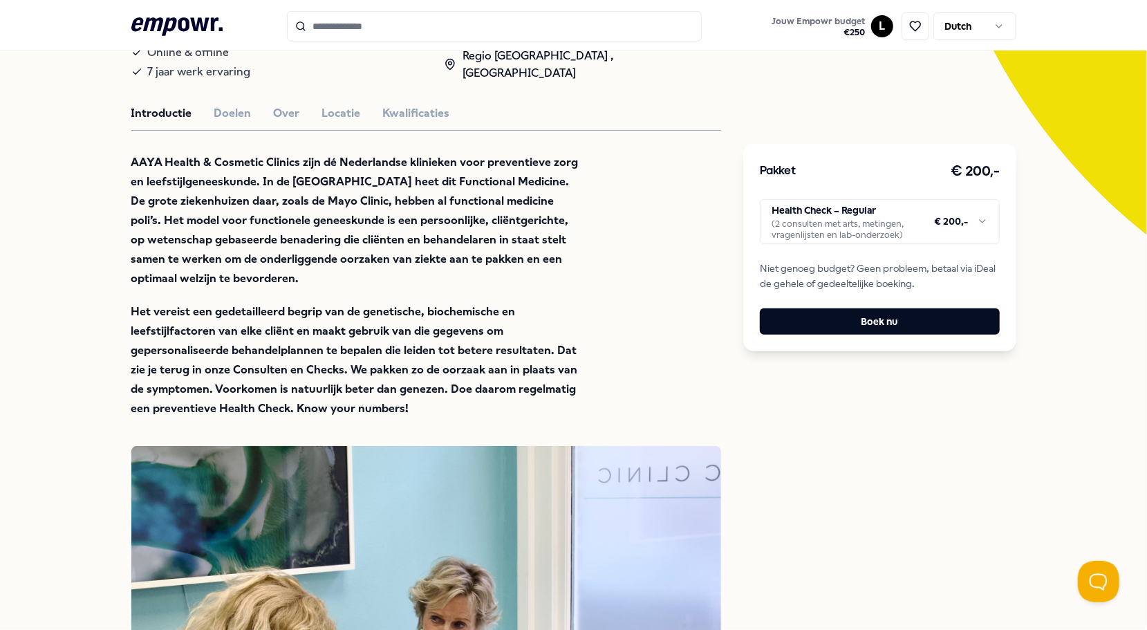
scroll to position [285, 0]
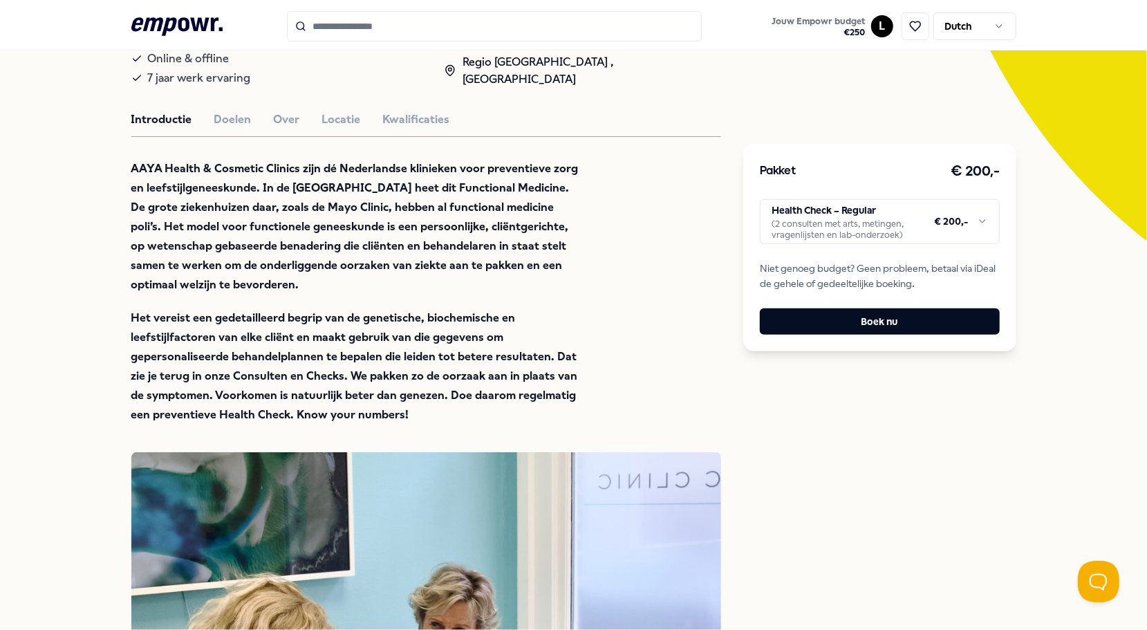
click at [943, 217] on html ".empowr-logo_svg__cls-1{fill:#03032f} Jouw Empowr budget € 250 L Dutch Alle cat…" at bounding box center [573, 315] width 1147 height 630
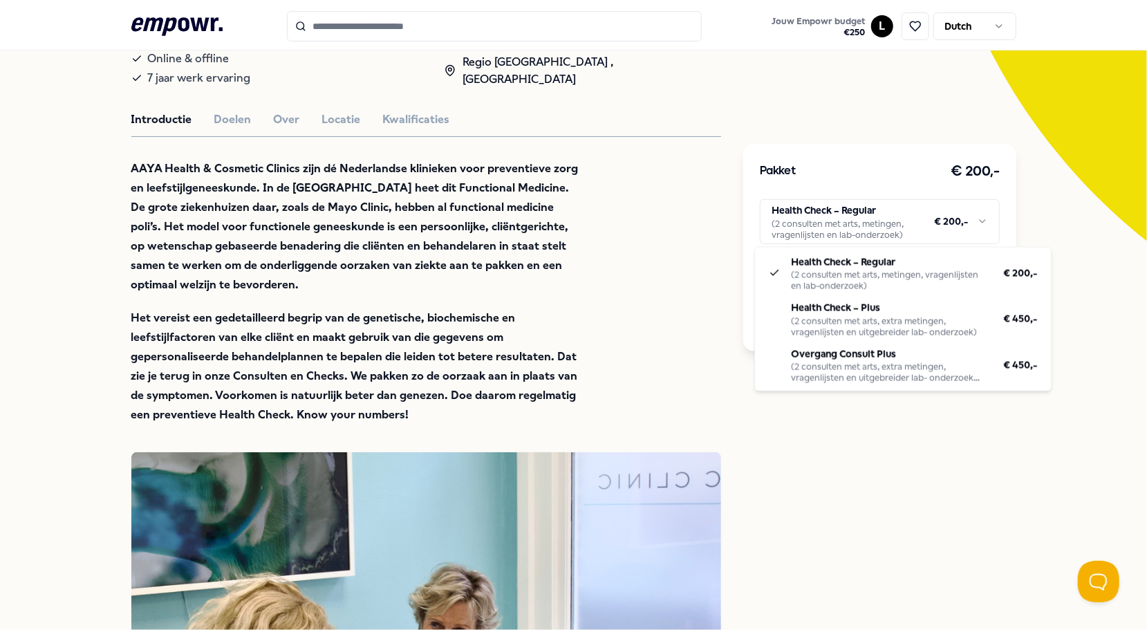
click at [936, 463] on html ".empowr-logo_svg__cls-1{fill:#03032f} Jouw Empowr budget € 250 L Dutch Alle cat…" at bounding box center [573, 315] width 1147 height 630
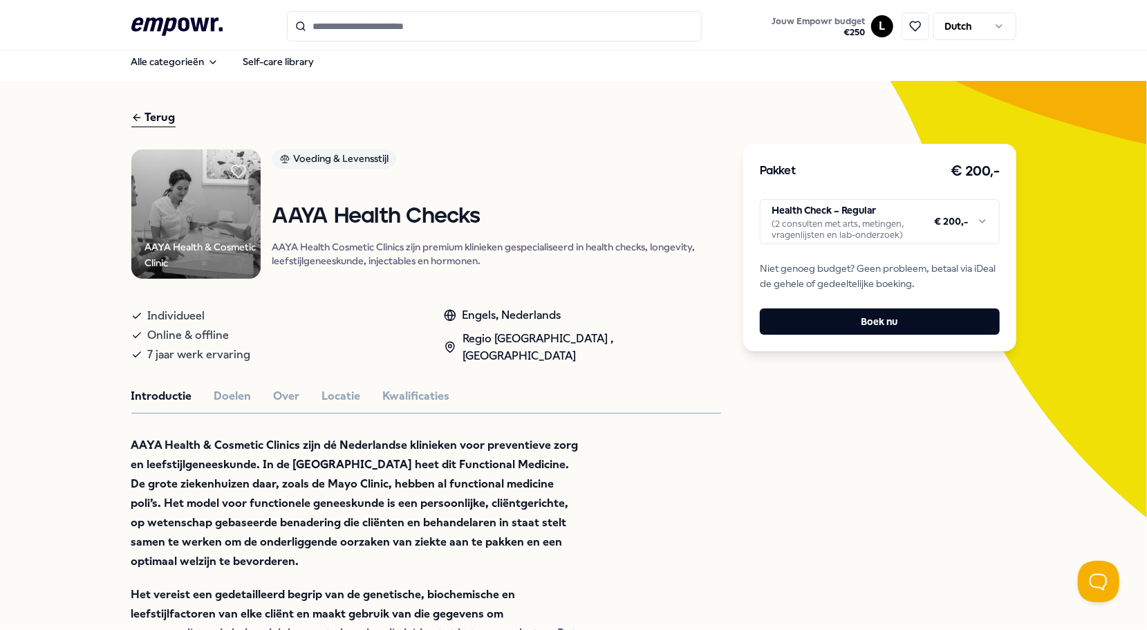
scroll to position [0, 0]
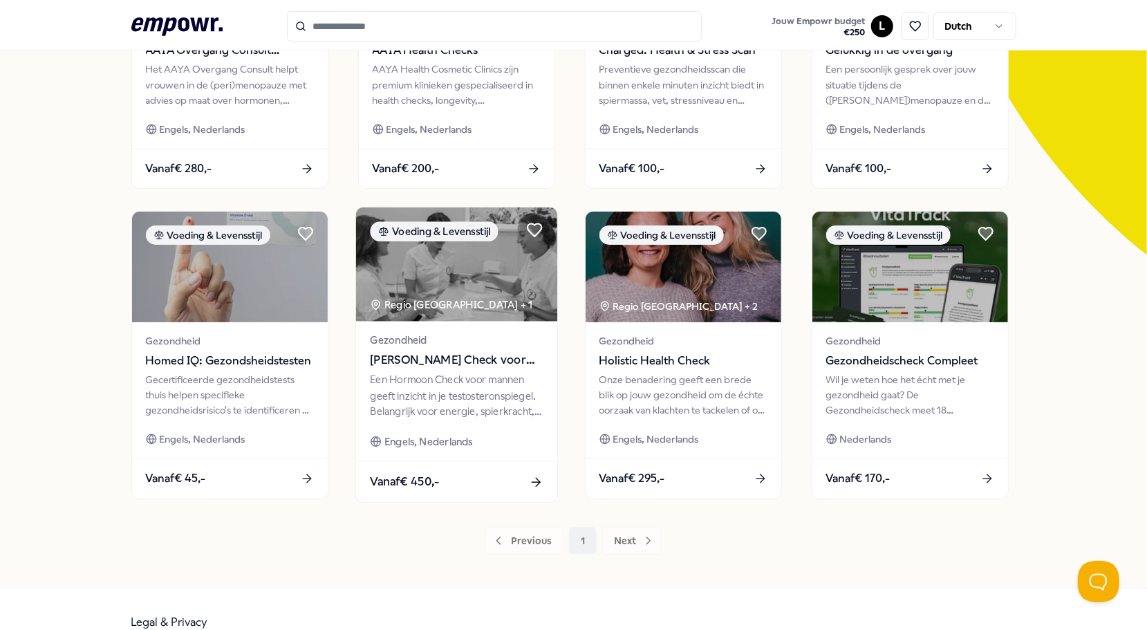
scroll to position [277, 0]
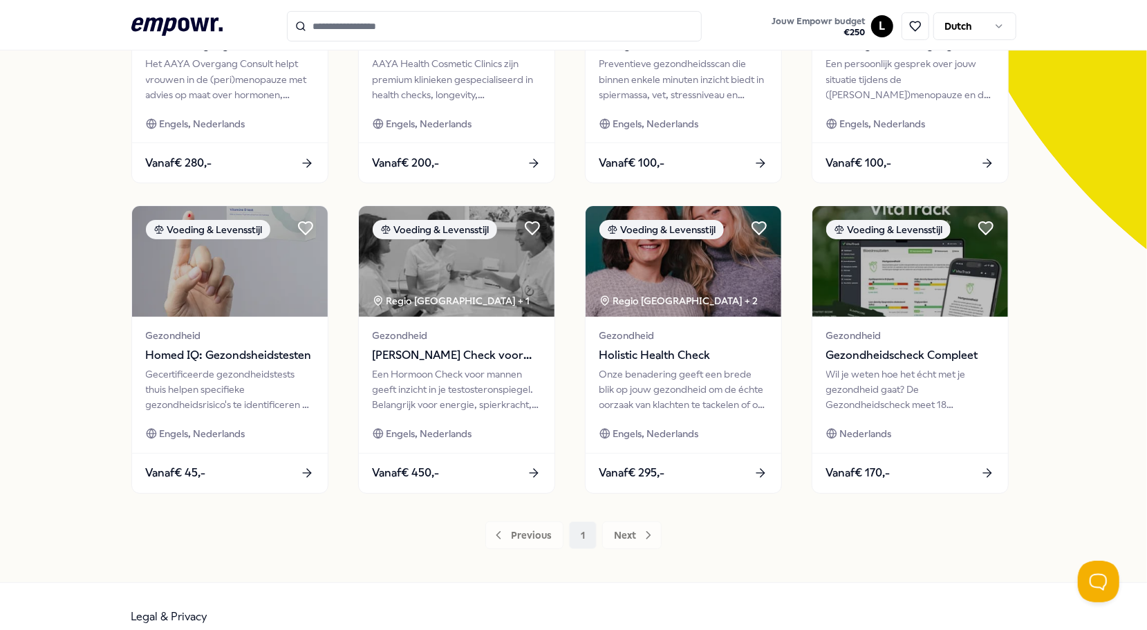
click at [636, 539] on div "Previous 1 Next" at bounding box center [573, 535] width 885 height 28
